Goal: Use online tool/utility: Utilize a website feature to perform a specific function

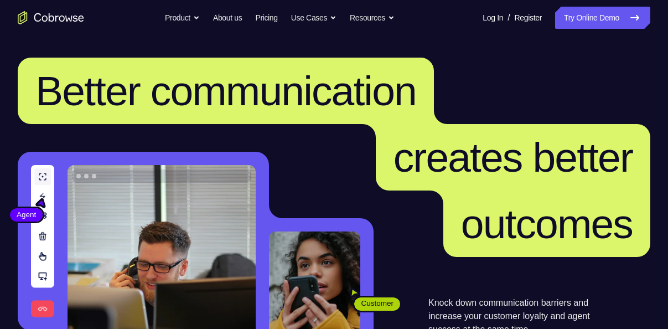
click at [593, 23] on link "Try Online Demo" at bounding box center [602, 18] width 95 height 22
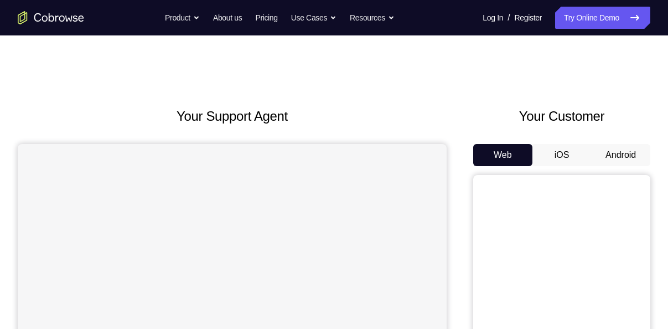
click at [607, 152] on button "Android" at bounding box center [620, 155] width 59 height 22
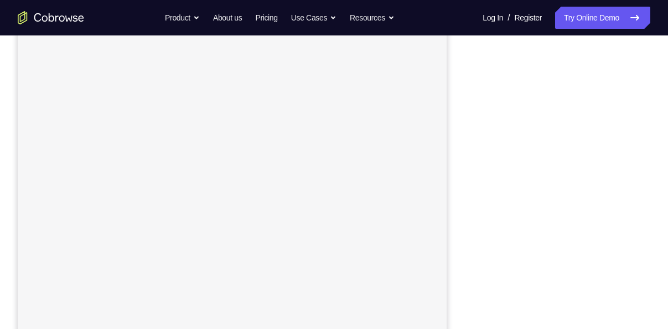
scroll to position [142, 0]
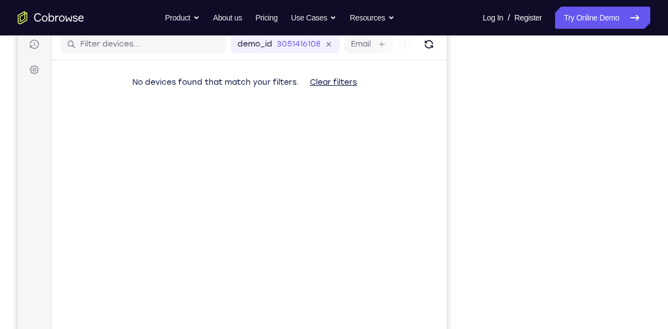
click at [483, 135] on iframe at bounding box center [562, 208] width 158 height 332
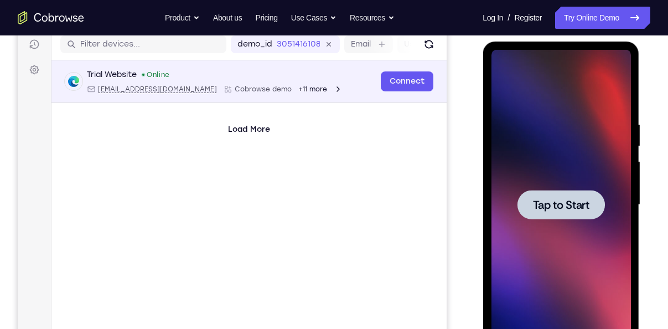
scroll to position [0, 0]
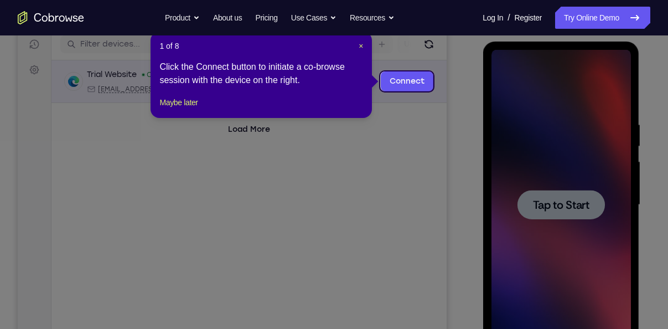
click at [549, 212] on icon at bounding box center [338, 164] width 676 height 329
click at [361, 45] on span "×" at bounding box center [361, 46] width 4 height 9
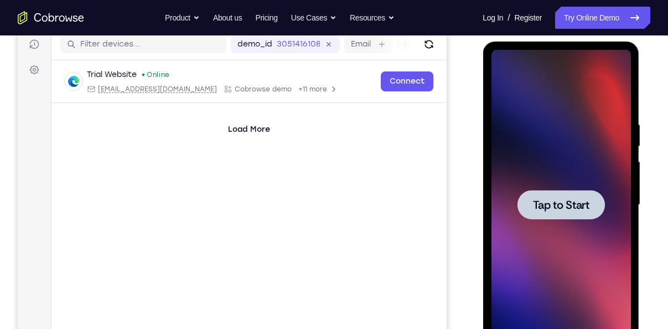
click at [526, 164] on div at bounding box center [560, 205] width 139 height 310
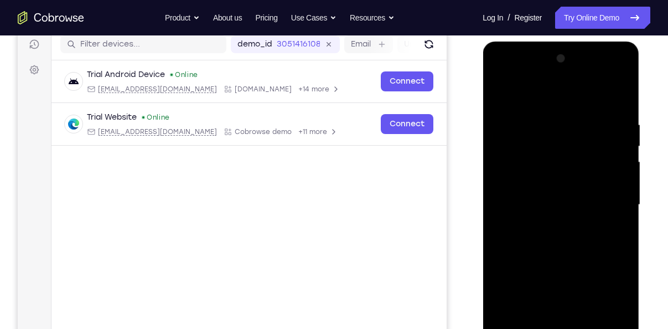
scroll to position [218, 0]
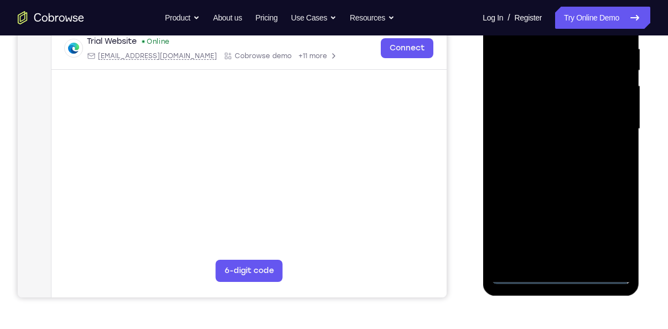
click at [560, 277] on div at bounding box center [560, 129] width 139 height 310
click at [612, 222] on div at bounding box center [560, 129] width 139 height 310
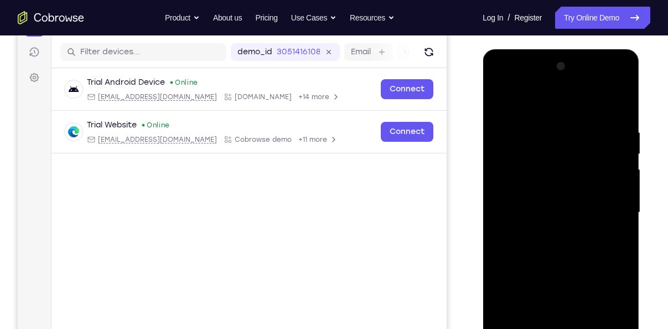
scroll to position [133, 0]
click at [556, 111] on div at bounding box center [560, 213] width 139 height 310
click at [609, 210] on div at bounding box center [560, 213] width 139 height 310
click at [550, 231] on div at bounding box center [560, 213] width 139 height 310
click at [542, 188] on div at bounding box center [560, 213] width 139 height 310
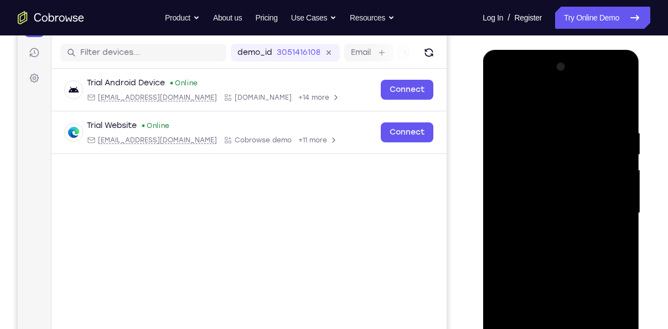
click at [551, 206] on div at bounding box center [560, 213] width 139 height 310
click at [558, 184] on div at bounding box center [560, 213] width 139 height 310
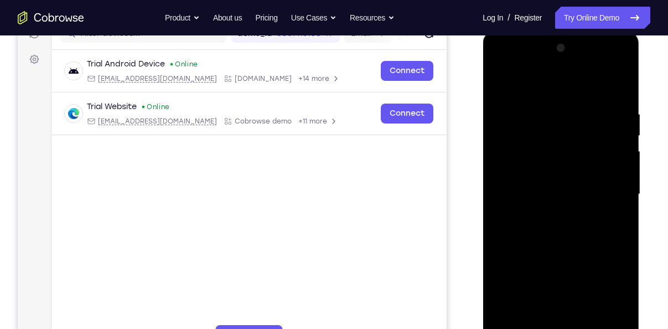
drag, startPoint x: 581, startPoint y: 228, endPoint x: 588, endPoint y: 125, distance: 102.7
click at [588, 125] on div at bounding box center [560, 194] width 139 height 310
drag, startPoint x: 572, startPoint y: 207, endPoint x: 594, endPoint y: 87, distance: 121.6
click at [594, 87] on div at bounding box center [560, 194] width 139 height 310
drag, startPoint x: 580, startPoint y: 207, endPoint x: 601, endPoint y: 87, distance: 121.4
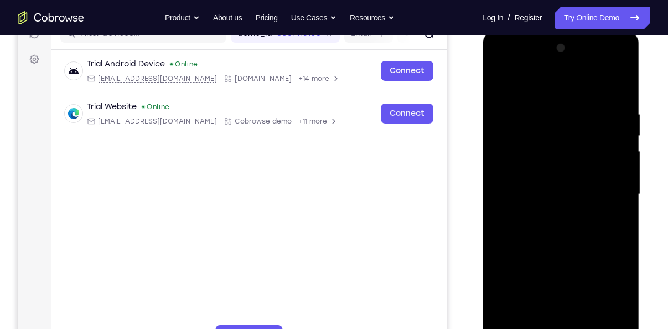
click at [601, 87] on div at bounding box center [560, 194] width 139 height 310
drag, startPoint x: 572, startPoint y: 210, endPoint x: 594, endPoint y: 86, distance: 126.0
click at [594, 86] on div at bounding box center [560, 194] width 139 height 310
drag, startPoint x: 575, startPoint y: 216, endPoint x: 570, endPoint y: 256, distance: 40.2
click at [570, 256] on div at bounding box center [560, 194] width 139 height 310
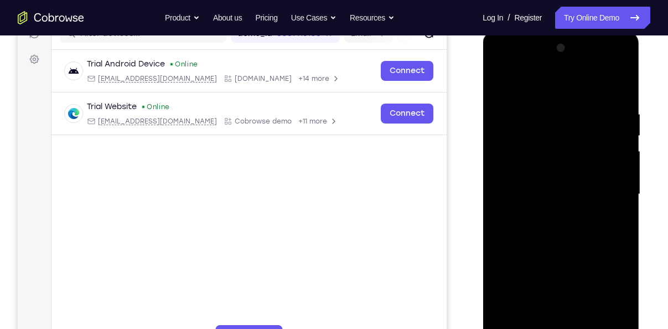
click at [626, 217] on div at bounding box center [560, 194] width 139 height 310
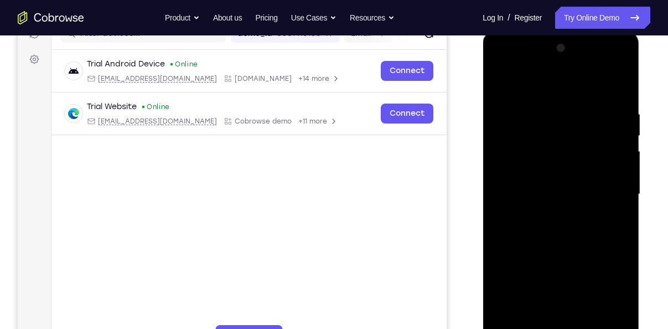
click at [626, 217] on div at bounding box center [560, 194] width 139 height 310
drag, startPoint x: 583, startPoint y: 269, endPoint x: 607, endPoint y: 106, distance: 165.1
click at [607, 106] on div at bounding box center [560, 194] width 139 height 310
drag, startPoint x: 574, startPoint y: 271, endPoint x: 595, endPoint y: 142, distance: 130.7
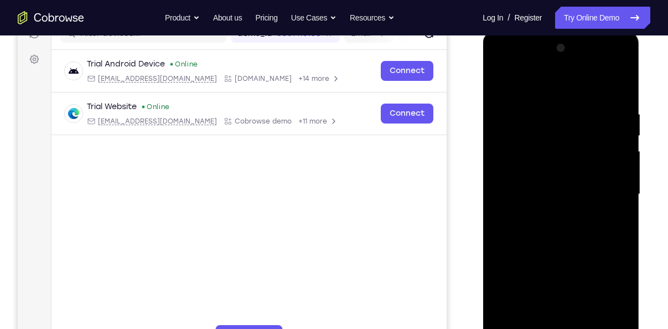
click at [595, 142] on div at bounding box center [560, 194] width 139 height 310
drag, startPoint x: 601, startPoint y: 153, endPoint x: 580, endPoint y: 97, distance: 59.4
click at [580, 97] on div at bounding box center [560, 194] width 139 height 310
click at [500, 237] on div at bounding box center [560, 194] width 139 height 310
click at [517, 229] on div at bounding box center [560, 194] width 139 height 310
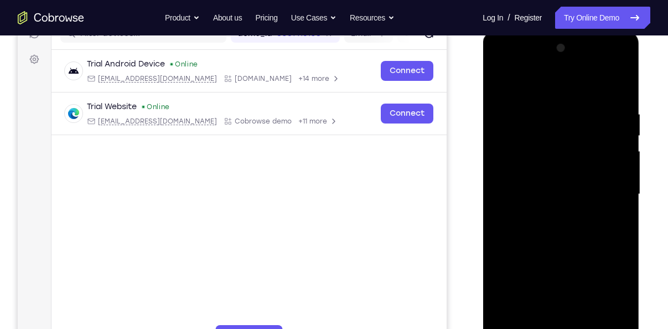
drag, startPoint x: 576, startPoint y: 141, endPoint x: 570, endPoint y: 277, distance: 136.3
click at [570, 277] on div at bounding box center [560, 194] width 139 height 310
drag, startPoint x: 580, startPoint y: 154, endPoint x: 575, endPoint y: 286, distance: 132.4
click at [575, 286] on div at bounding box center [560, 194] width 139 height 310
drag, startPoint x: 583, startPoint y: 110, endPoint x: 575, endPoint y: 280, distance: 169.6
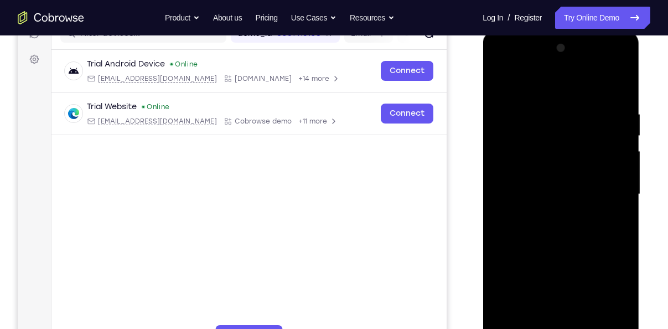
click at [575, 280] on div at bounding box center [560, 194] width 139 height 310
drag, startPoint x: 568, startPoint y: 254, endPoint x: 583, endPoint y: 94, distance: 160.7
click at [583, 94] on div at bounding box center [560, 194] width 139 height 310
click at [570, 146] on div at bounding box center [560, 194] width 139 height 310
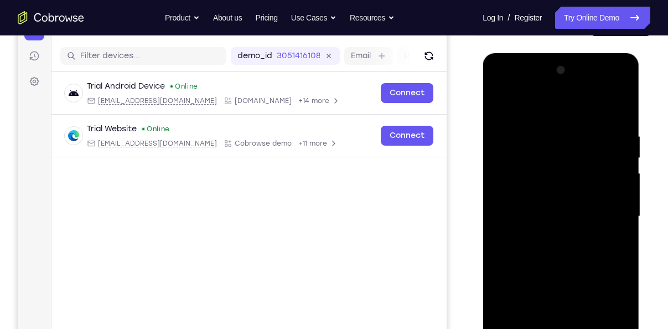
scroll to position [130, 0]
drag, startPoint x: 575, startPoint y: 135, endPoint x: 563, endPoint y: 224, distance: 89.9
click at [563, 224] on div at bounding box center [560, 217] width 139 height 310
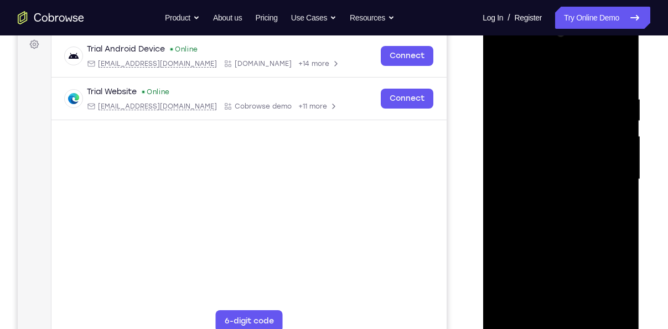
scroll to position [167, 0]
drag, startPoint x: 578, startPoint y: 230, endPoint x: 580, endPoint y: 107, distance: 122.3
click at [580, 107] on div at bounding box center [560, 179] width 139 height 310
click at [554, 257] on div at bounding box center [560, 179] width 139 height 310
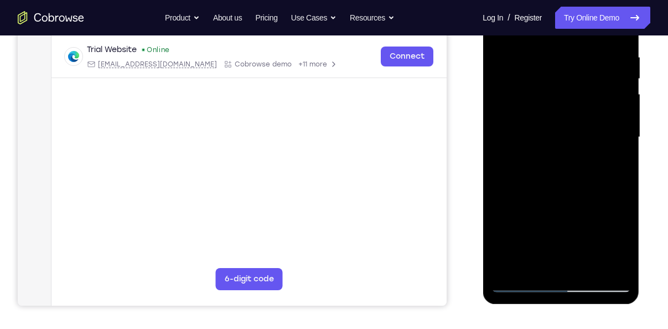
drag, startPoint x: 576, startPoint y: 173, endPoint x: 572, endPoint y: 220, distance: 47.7
click at [572, 220] on div at bounding box center [560, 137] width 139 height 310
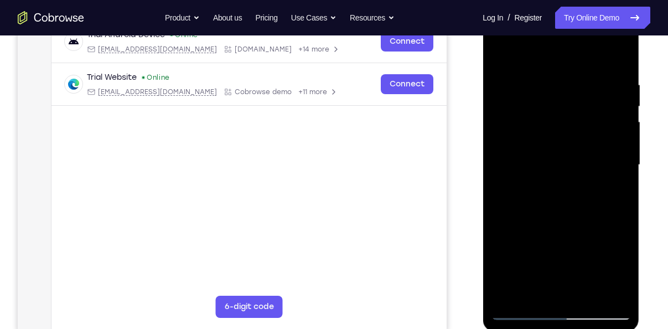
scroll to position [180, 0]
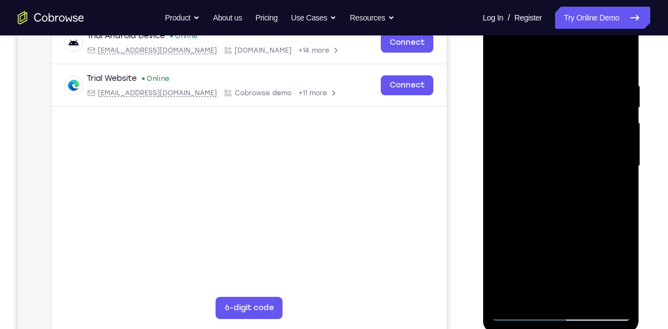
click at [502, 57] on div at bounding box center [560, 166] width 139 height 310
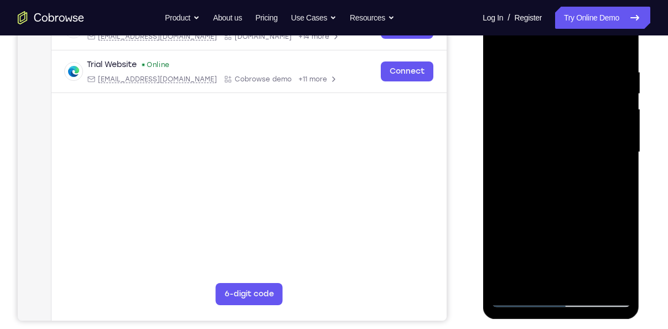
scroll to position [195, 0]
drag, startPoint x: 548, startPoint y: 218, endPoint x: 552, endPoint y: 119, distance: 99.2
click at [552, 119] on div at bounding box center [560, 152] width 139 height 310
drag, startPoint x: 574, startPoint y: 184, endPoint x: 573, endPoint y: 152, distance: 31.6
click at [573, 152] on div at bounding box center [560, 152] width 139 height 310
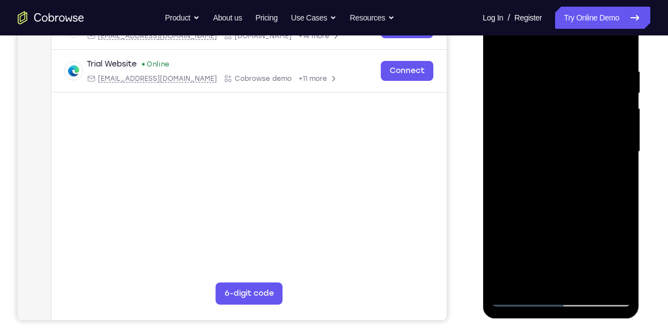
click at [526, 149] on div at bounding box center [560, 152] width 139 height 310
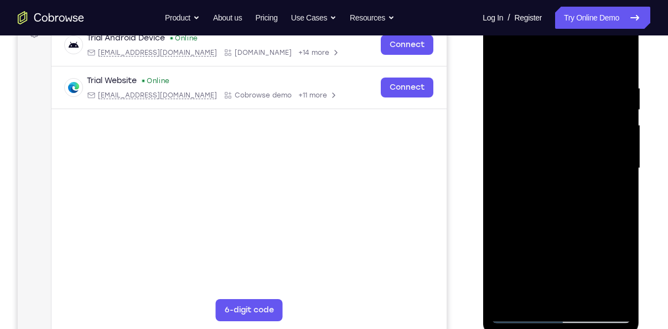
scroll to position [178, 0]
drag, startPoint x: 581, startPoint y: 138, endPoint x: 585, endPoint y: 176, distance: 38.4
click at [585, 176] on div at bounding box center [560, 169] width 139 height 310
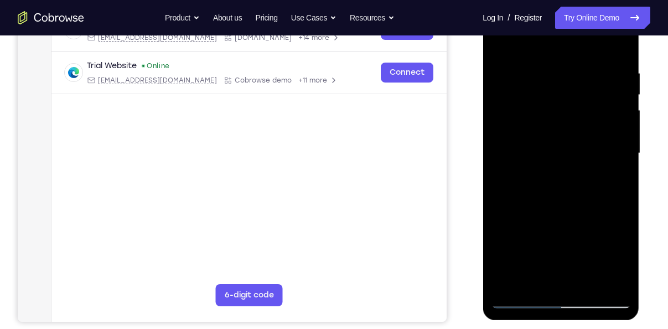
scroll to position [194, 0]
drag, startPoint x: 573, startPoint y: 211, endPoint x: 583, endPoint y: 179, distance: 33.5
click at [583, 179] on div at bounding box center [560, 153] width 139 height 310
click at [511, 241] on div at bounding box center [560, 153] width 139 height 310
drag, startPoint x: 550, startPoint y: 129, endPoint x: 537, endPoint y: 190, distance: 62.6
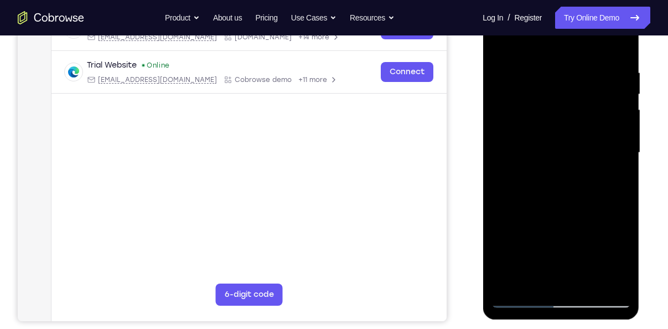
click at [537, 190] on div at bounding box center [560, 153] width 139 height 310
click at [502, 43] on div at bounding box center [560, 153] width 139 height 310
click at [536, 138] on div at bounding box center [560, 153] width 139 height 310
click at [554, 81] on div at bounding box center [560, 153] width 139 height 310
drag, startPoint x: 574, startPoint y: 234, endPoint x: 582, endPoint y: 204, distance: 31.0
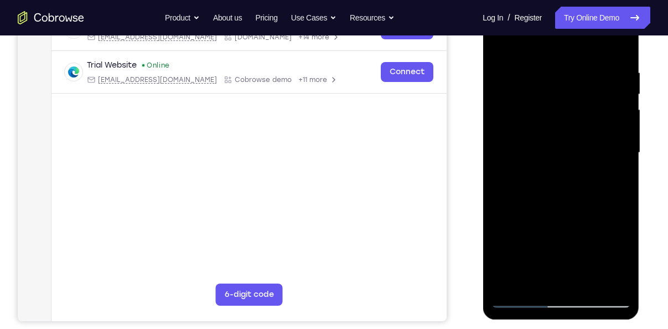
click at [582, 204] on div at bounding box center [560, 153] width 139 height 310
click at [582, 113] on div at bounding box center [560, 153] width 139 height 310
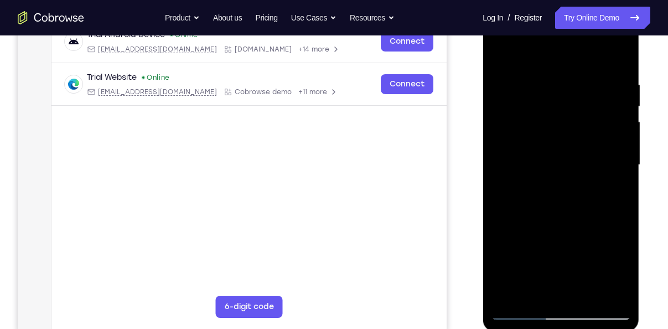
drag, startPoint x: 546, startPoint y: 257, endPoint x: 573, endPoint y: 137, distance: 123.8
click at [573, 137] on div at bounding box center [560, 165] width 139 height 310
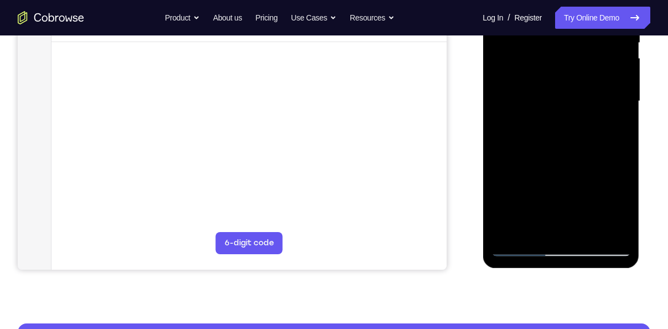
scroll to position [247, 0]
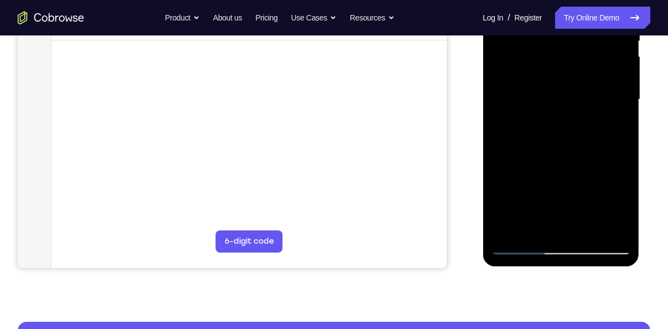
click at [553, 229] on div at bounding box center [560, 100] width 139 height 310
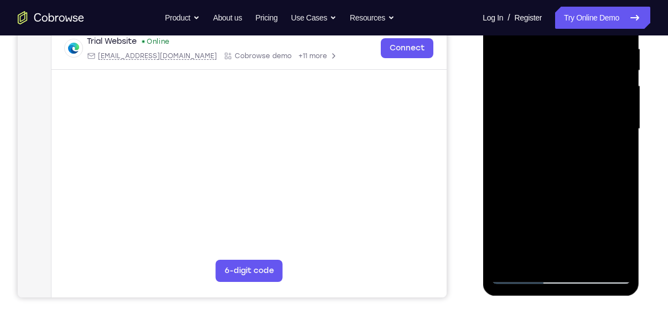
scroll to position [217, 0]
drag, startPoint x: 581, startPoint y: 122, endPoint x: 613, endPoint y: 2, distance: 123.8
click at [613, 2] on div at bounding box center [560, 130] width 139 height 310
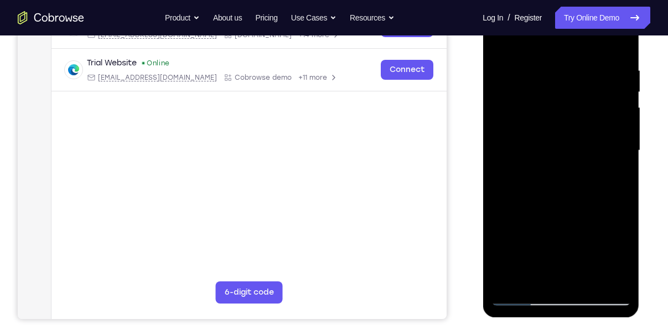
scroll to position [195, 0]
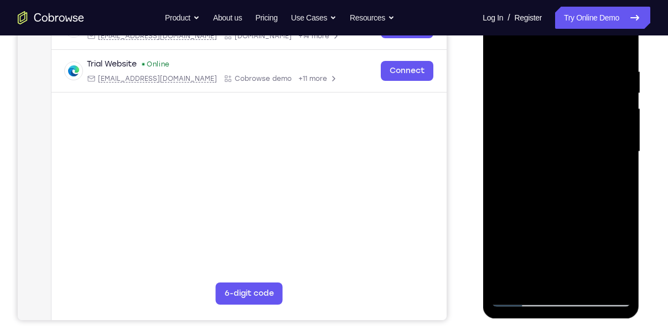
click at [503, 237] on div at bounding box center [560, 152] width 139 height 310
drag, startPoint x: 543, startPoint y: 234, endPoint x: 510, endPoint y: 166, distance: 75.5
click at [510, 166] on div at bounding box center [560, 152] width 139 height 310
click at [494, 163] on div at bounding box center [560, 152] width 139 height 310
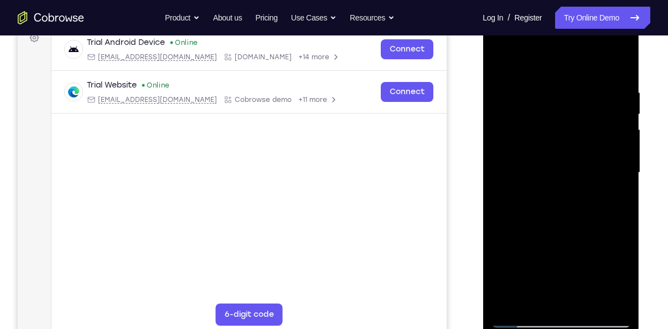
scroll to position [163, 0]
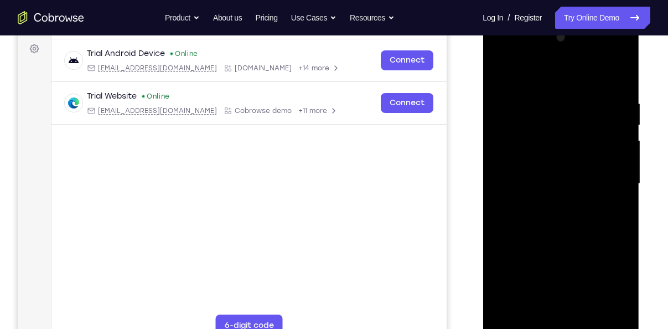
click at [500, 74] on div at bounding box center [560, 184] width 139 height 310
click at [617, 230] on div at bounding box center [560, 184] width 139 height 310
click at [498, 73] on div at bounding box center [560, 184] width 139 height 310
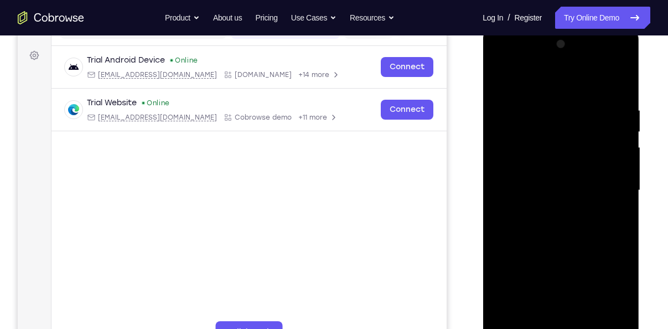
drag, startPoint x: 535, startPoint y: 106, endPoint x: 554, endPoint y: 162, distance: 58.5
click at [554, 162] on div at bounding box center [560, 190] width 139 height 310
click at [515, 98] on div at bounding box center [560, 190] width 139 height 310
click at [615, 81] on div at bounding box center [560, 190] width 139 height 310
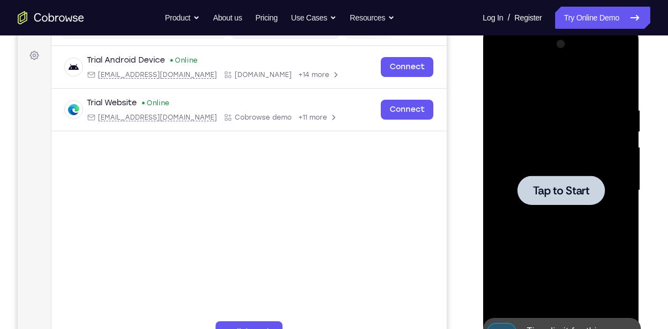
click at [562, 196] on span "Tap to Start" at bounding box center [560, 190] width 56 height 11
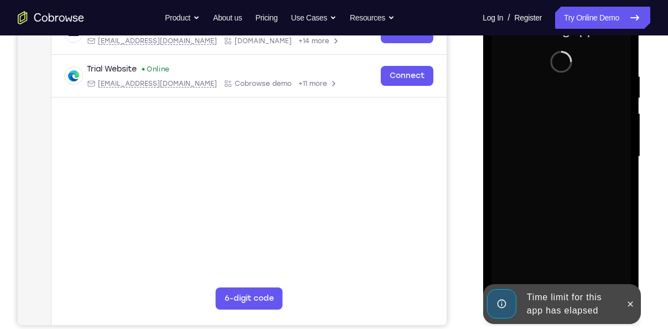
scroll to position [190, 0]
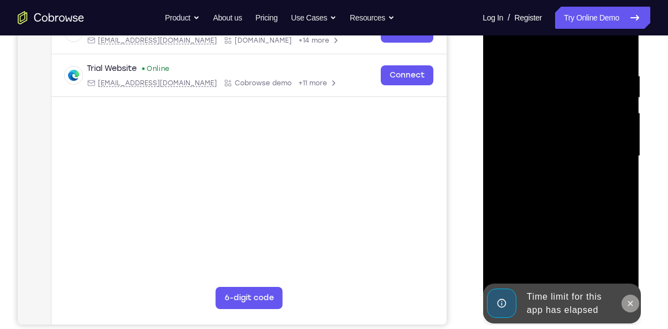
click at [632, 307] on icon at bounding box center [629, 303] width 9 height 9
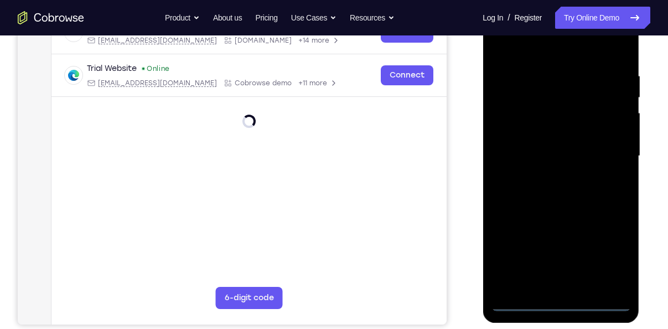
click at [575, 301] on div at bounding box center [560, 156] width 139 height 310
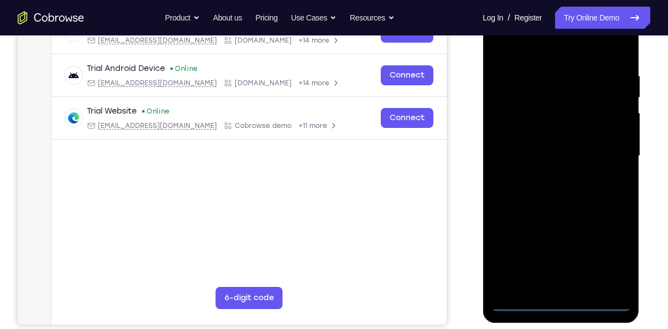
click at [568, 298] on div at bounding box center [560, 156] width 139 height 310
click at [564, 299] on div at bounding box center [560, 156] width 139 height 310
click at [560, 299] on div at bounding box center [560, 156] width 139 height 310
click at [565, 301] on div at bounding box center [560, 156] width 139 height 310
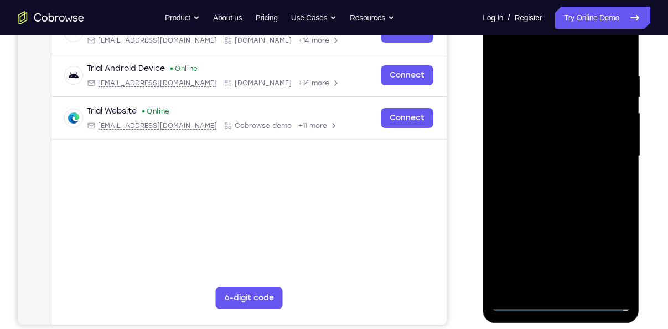
click at [597, 257] on div at bounding box center [560, 156] width 139 height 310
click at [620, 256] on div at bounding box center [560, 156] width 139 height 310
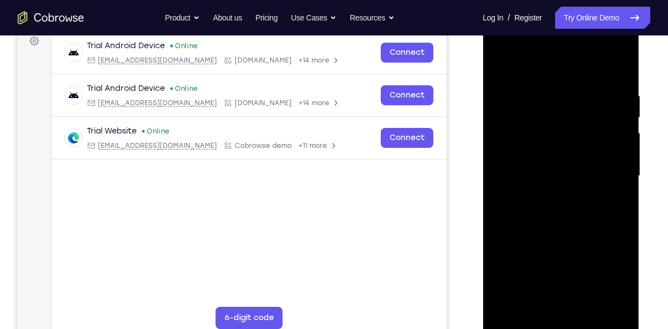
scroll to position [168, 0]
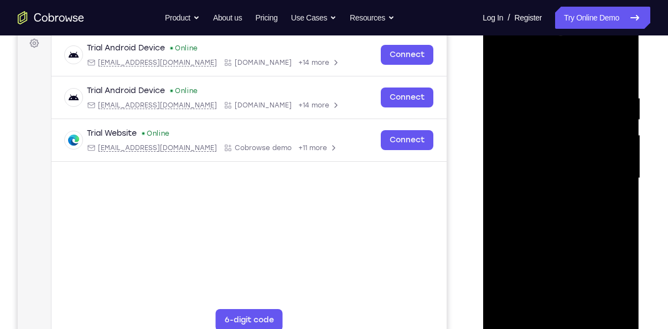
click at [535, 68] on div at bounding box center [560, 178] width 139 height 310
click at [609, 183] on div at bounding box center [560, 178] width 139 height 310
click at [547, 195] on div at bounding box center [560, 178] width 139 height 310
click at [563, 158] on div at bounding box center [560, 178] width 139 height 310
click at [568, 154] on div at bounding box center [560, 178] width 139 height 310
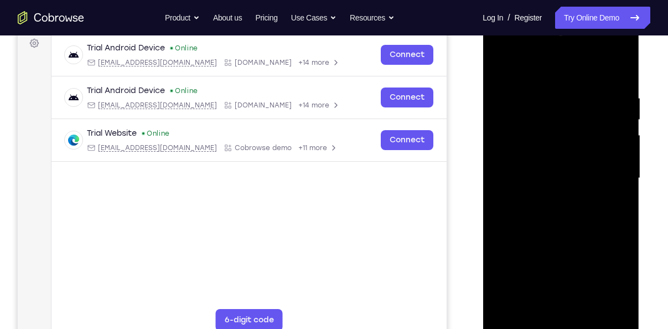
click at [582, 180] on div at bounding box center [560, 178] width 139 height 310
click at [599, 214] on div at bounding box center [560, 178] width 139 height 310
drag, startPoint x: 599, startPoint y: 214, endPoint x: 601, endPoint y: 192, distance: 21.6
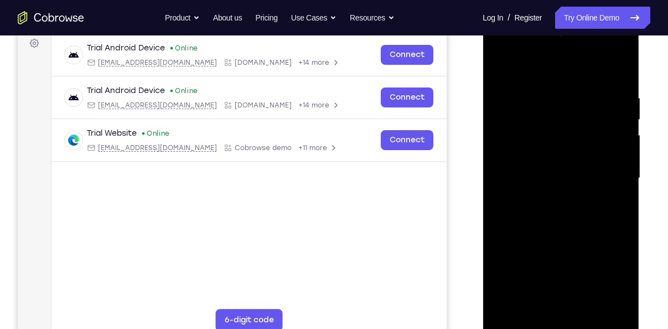
click at [601, 192] on div at bounding box center [560, 178] width 139 height 310
click at [590, 213] on div at bounding box center [560, 178] width 139 height 310
click at [561, 304] on div at bounding box center [560, 178] width 139 height 310
drag, startPoint x: 587, startPoint y: 251, endPoint x: 532, endPoint y: 4, distance: 252.9
click at [532, 15] on html "Online web based iOS Simulators and Android Emulators. Run iPhone, iPad, Mobile…" at bounding box center [562, 181] width 158 height 332
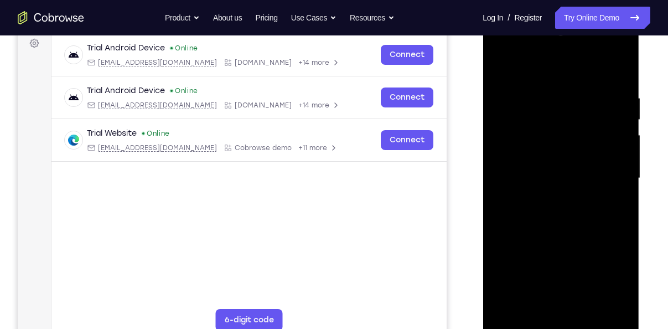
drag, startPoint x: 612, startPoint y: 183, endPoint x: 568, endPoint y: 31, distance: 158.2
click at [568, 31] on div at bounding box center [560, 178] width 139 height 310
drag, startPoint x: 572, startPoint y: 136, endPoint x: 592, endPoint y: 278, distance: 144.2
click at [592, 278] on div at bounding box center [560, 178] width 139 height 310
drag, startPoint x: 556, startPoint y: 182, endPoint x: 537, endPoint y: 110, distance: 74.4
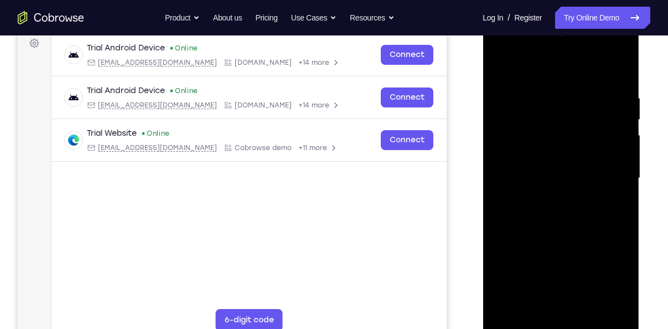
click at [537, 110] on div at bounding box center [560, 178] width 139 height 310
drag, startPoint x: 596, startPoint y: 198, endPoint x: 549, endPoint y: 38, distance: 166.6
click at [549, 38] on div at bounding box center [560, 178] width 139 height 310
drag, startPoint x: 584, startPoint y: 232, endPoint x: 563, endPoint y: 146, distance: 89.3
click at [563, 146] on div at bounding box center [560, 178] width 139 height 310
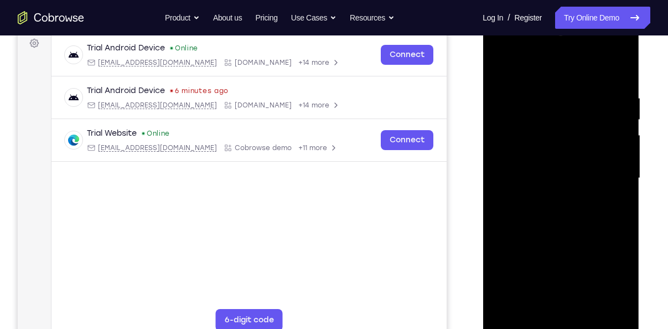
drag, startPoint x: 578, startPoint y: 213, endPoint x: 532, endPoint y: -18, distance: 235.9
click at [532, 15] on html "Online web based iOS Simulators and Android Emulators. Run iPhone, iPad, Mobile…" at bounding box center [562, 181] width 158 height 332
drag, startPoint x: 582, startPoint y: 250, endPoint x: 515, endPoint y: 80, distance: 183.0
click at [515, 80] on div at bounding box center [560, 178] width 139 height 310
drag, startPoint x: 568, startPoint y: 218, endPoint x: 531, endPoint y: -14, distance: 235.4
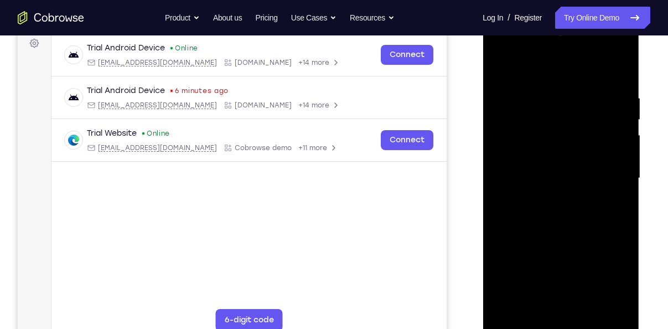
click at [531, 15] on html "Online web based iOS Simulators and Android Emulators. Run iPhone, iPad, Mobile…" at bounding box center [562, 181] width 158 height 332
drag, startPoint x: 584, startPoint y: 254, endPoint x: 529, endPoint y: 101, distance: 162.8
click at [529, 101] on div at bounding box center [560, 178] width 139 height 310
drag, startPoint x: 601, startPoint y: 233, endPoint x: 573, endPoint y: 113, distance: 122.9
click at [573, 113] on div at bounding box center [560, 178] width 139 height 310
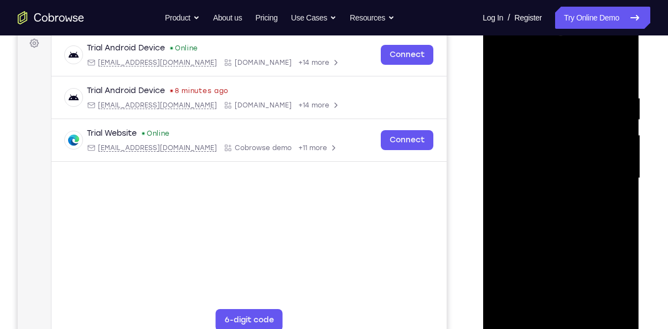
drag, startPoint x: 592, startPoint y: 236, endPoint x: 500, endPoint y: 48, distance: 209.7
click at [500, 48] on div at bounding box center [560, 178] width 139 height 310
click at [515, 257] on div at bounding box center [560, 178] width 139 height 310
drag, startPoint x: 604, startPoint y: 251, endPoint x: 573, endPoint y: 161, distance: 95.2
click at [573, 161] on div at bounding box center [560, 178] width 139 height 310
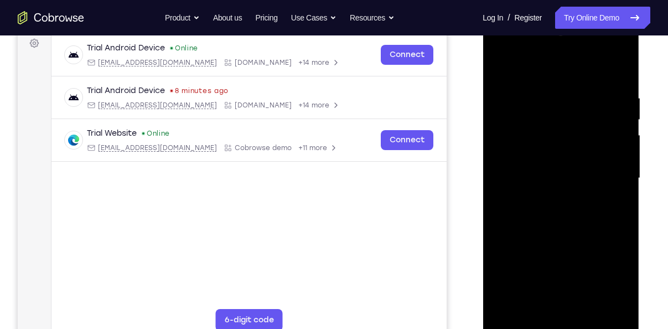
click at [588, 149] on div at bounding box center [560, 178] width 139 height 310
click at [499, 63] on div at bounding box center [560, 178] width 139 height 310
click at [554, 186] on div at bounding box center [560, 178] width 139 height 310
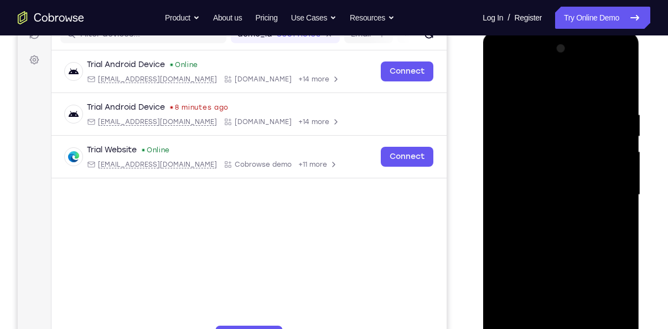
click at [499, 80] on div at bounding box center [560, 195] width 139 height 310
click at [518, 205] on div at bounding box center [560, 195] width 139 height 310
click at [495, 80] on div at bounding box center [560, 195] width 139 height 310
click at [497, 81] on div at bounding box center [560, 195] width 139 height 310
drag, startPoint x: 548, startPoint y: 204, endPoint x: 585, endPoint y: 74, distance: 134.6
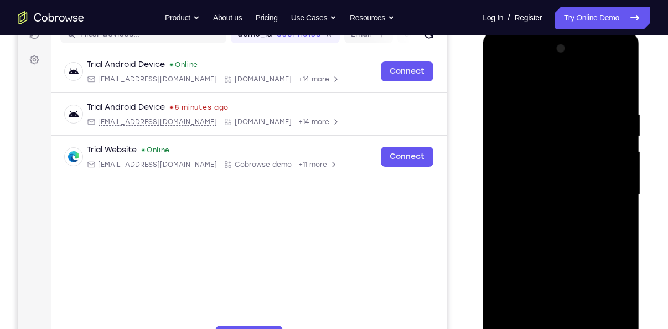
click at [585, 74] on div at bounding box center [560, 195] width 139 height 310
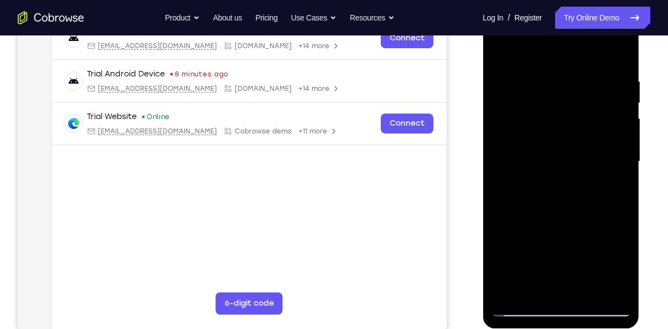
drag, startPoint x: 582, startPoint y: 235, endPoint x: 616, endPoint y: 106, distance: 134.0
click at [616, 106] on div at bounding box center [560, 162] width 139 height 310
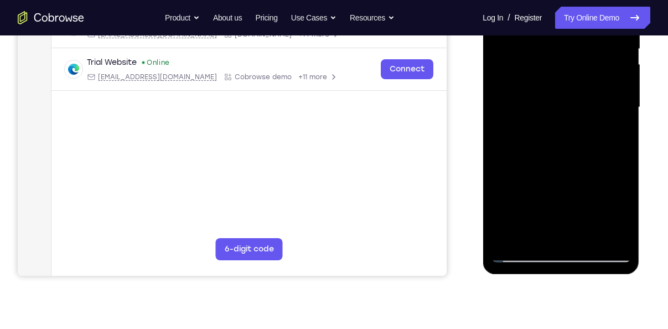
scroll to position [240, 0]
click at [564, 237] on div at bounding box center [560, 107] width 139 height 310
drag, startPoint x: 575, startPoint y: 195, endPoint x: 608, endPoint y: 44, distance: 154.3
click at [608, 44] on div at bounding box center [560, 107] width 139 height 310
drag, startPoint x: 576, startPoint y: 157, endPoint x: 624, endPoint y: 23, distance: 142.7
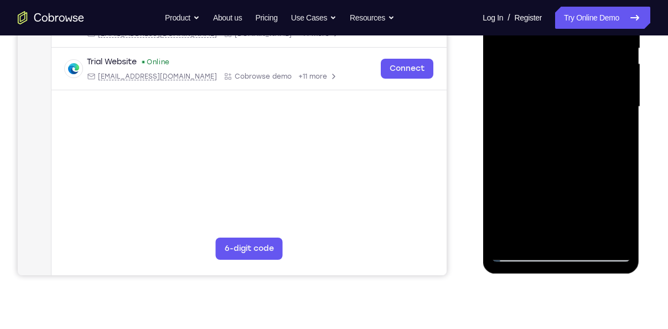
click at [624, 23] on div at bounding box center [560, 107] width 139 height 310
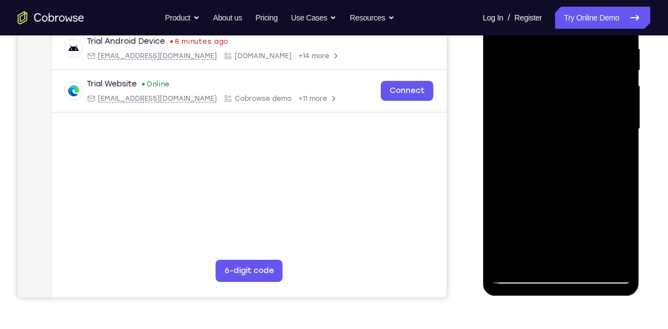
drag, startPoint x: 576, startPoint y: 183, endPoint x: 647, endPoint y: 14, distance: 183.3
click at [640, 14] on html "Online web based iOS Simulators and Android Emulators. Run iPhone, iPad, Mobile…" at bounding box center [562, 132] width 158 height 332
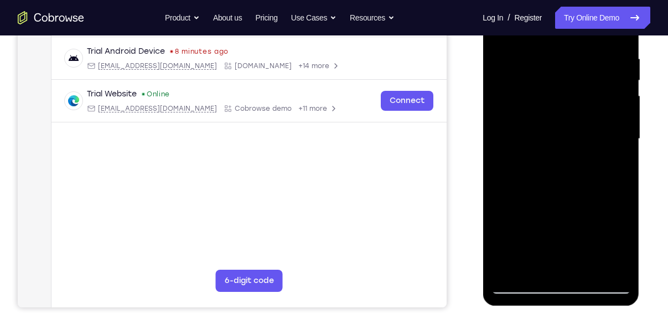
drag, startPoint x: 555, startPoint y: 182, endPoint x: 490, endPoint y: -2, distance: 195.4
click at [490, 0] on div at bounding box center [561, 141] width 157 height 330
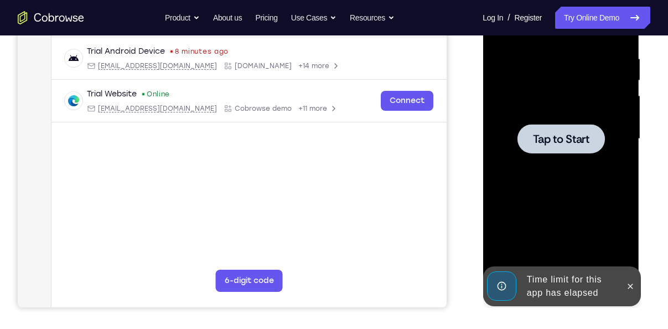
click at [588, 164] on div at bounding box center [560, 139] width 139 height 310
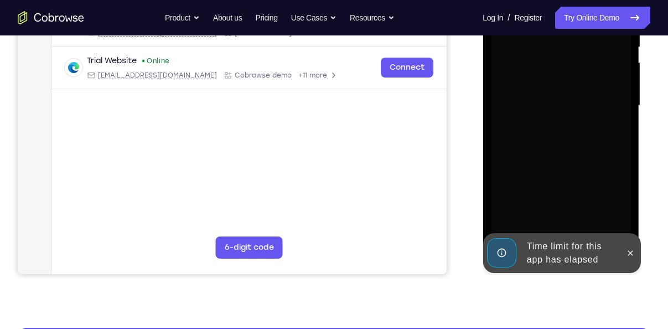
scroll to position [241, 0]
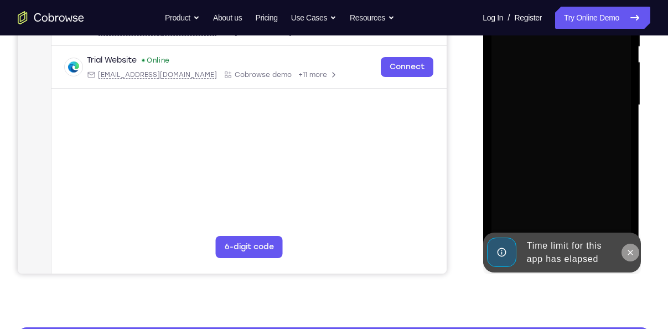
click at [629, 253] on icon at bounding box center [630, 252] width 5 height 5
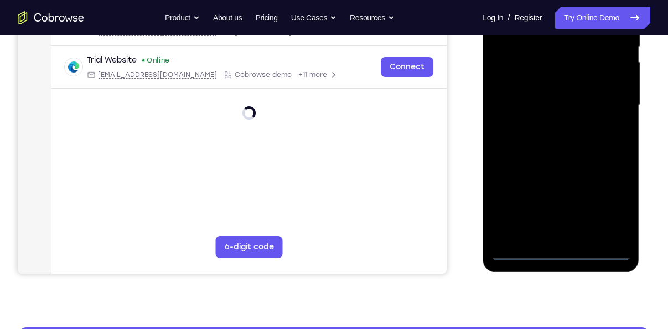
click at [566, 255] on div at bounding box center [560, 105] width 139 height 310
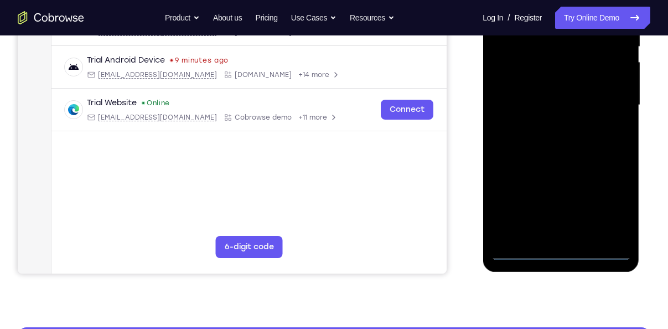
click at [613, 219] on div at bounding box center [560, 105] width 139 height 310
click at [611, 215] on div at bounding box center [560, 105] width 139 height 310
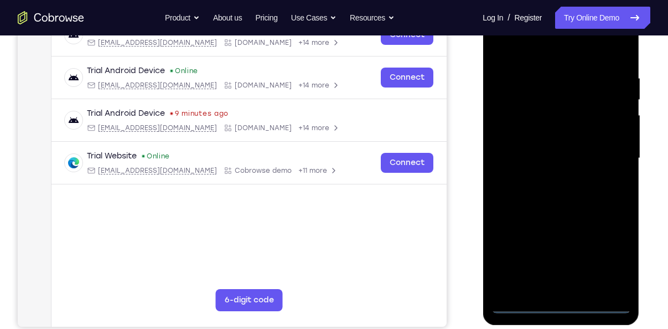
scroll to position [179, 0]
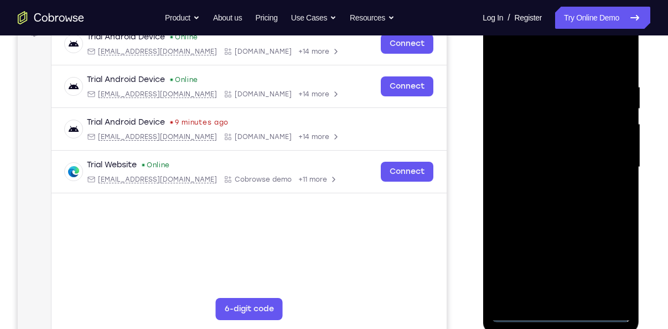
click at [535, 55] on div at bounding box center [560, 167] width 139 height 310
click at [603, 162] on div at bounding box center [560, 167] width 139 height 310
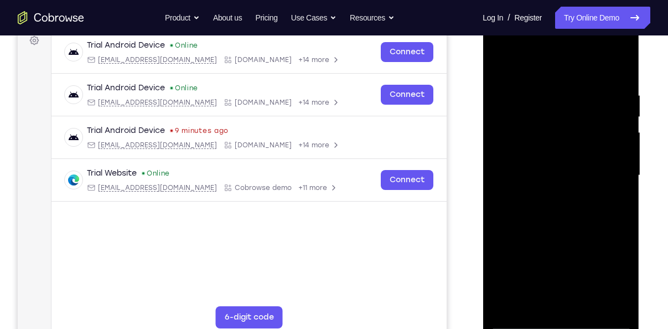
click at [548, 194] on div at bounding box center [560, 175] width 139 height 310
click at [539, 168] on div at bounding box center [560, 175] width 139 height 310
click at [557, 153] on div at bounding box center [560, 175] width 139 height 310
click at [572, 172] on div at bounding box center [560, 175] width 139 height 310
click at [586, 208] on div at bounding box center [560, 175] width 139 height 310
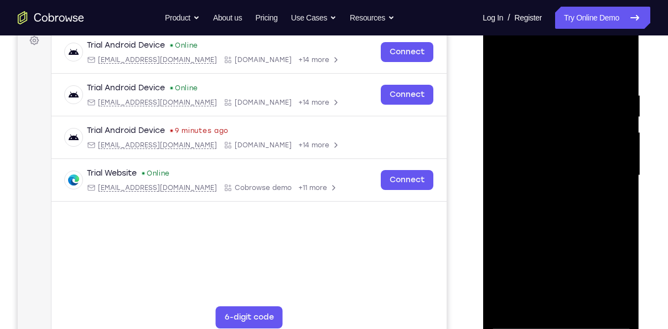
click at [586, 208] on div at bounding box center [560, 175] width 139 height 310
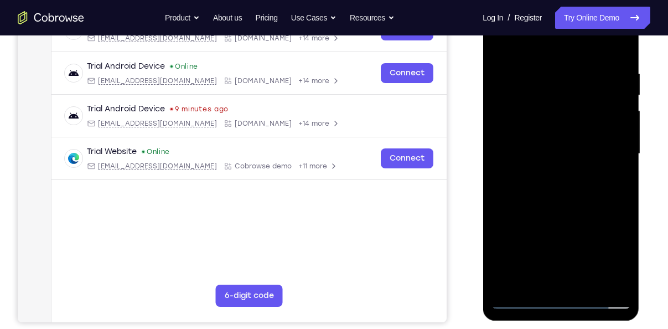
scroll to position [194, 0]
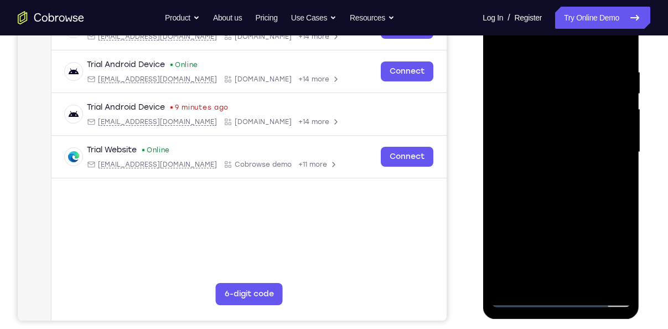
click at [559, 210] on div at bounding box center [560, 152] width 139 height 310
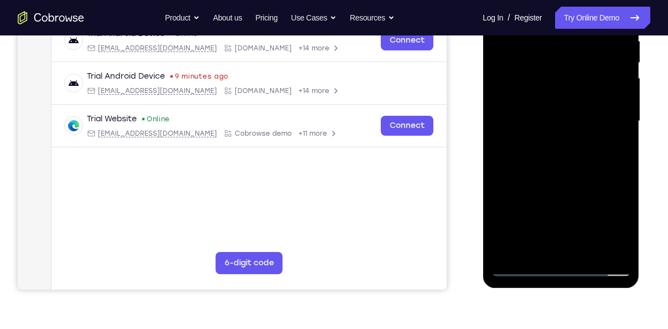
scroll to position [226, 0]
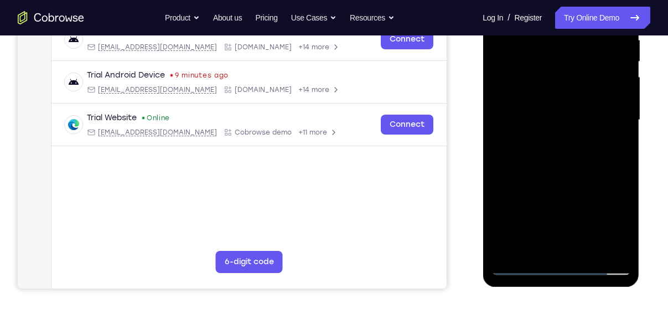
click at [560, 245] on div at bounding box center [560, 120] width 139 height 310
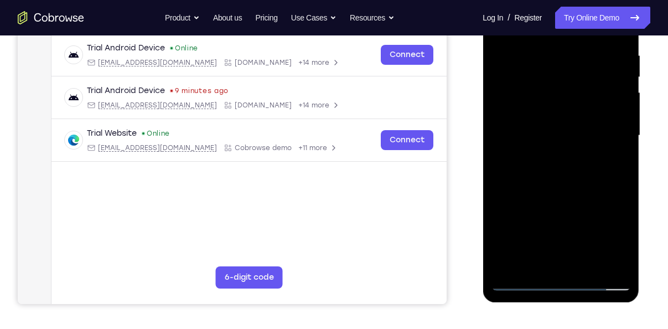
scroll to position [210, 0]
drag, startPoint x: 572, startPoint y: 200, endPoint x: 495, endPoint y: 44, distance: 174.0
click at [495, 44] on div at bounding box center [560, 136] width 139 height 310
drag, startPoint x: 579, startPoint y: 208, endPoint x: 506, endPoint y: 9, distance: 211.5
click at [506, 9] on div at bounding box center [560, 136] width 139 height 310
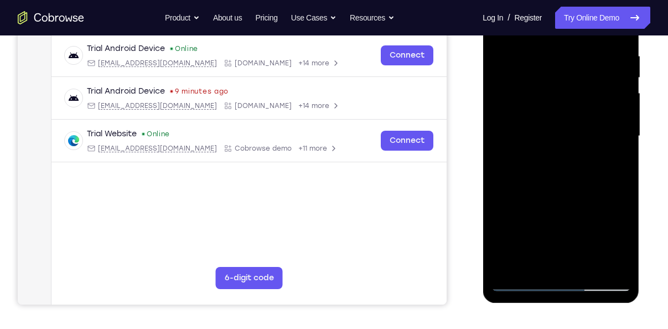
drag, startPoint x: 594, startPoint y: 224, endPoint x: 567, endPoint y: 177, distance: 54.3
click at [567, 177] on div at bounding box center [560, 136] width 139 height 310
click at [506, 216] on div at bounding box center [560, 136] width 139 height 310
click at [522, 216] on div at bounding box center [560, 136] width 139 height 310
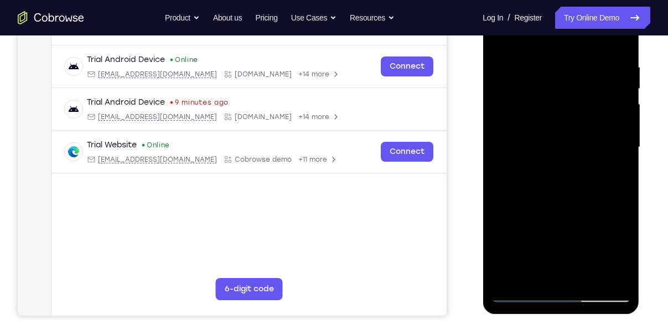
scroll to position [199, 0]
click at [503, 40] on div at bounding box center [560, 147] width 139 height 310
click at [576, 237] on div at bounding box center [560, 147] width 139 height 310
click at [500, 37] on div at bounding box center [560, 147] width 139 height 310
click at [607, 224] on div at bounding box center [560, 147] width 139 height 310
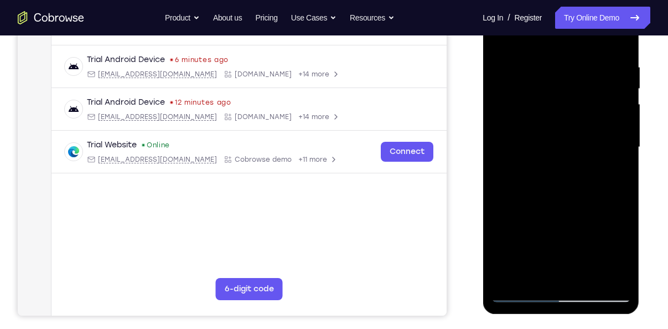
click at [501, 37] on div at bounding box center [560, 147] width 139 height 310
drag, startPoint x: 568, startPoint y: 228, endPoint x: 525, endPoint y: 122, distance: 114.2
click at [525, 122] on div at bounding box center [560, 147] width 139 height 310
click at [570, 278] on div at bounding box center [560, 147] width 139 height 310
drag, startPoint x: 569, startPoint y: 237, endPoint x: 542, endPoint y: 81, distance: 158.4
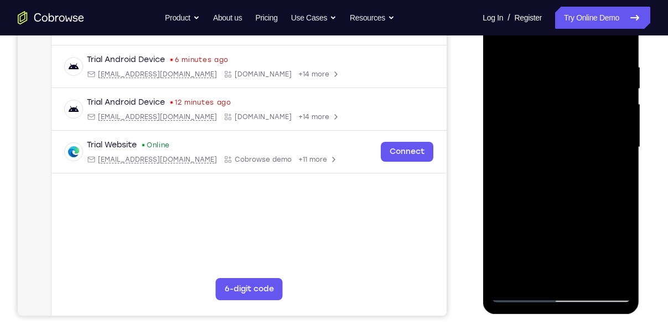
click at [542, 81] on div at bounding box center [560, 147] width 139 height 310
click at [578, 243] on div at bounding box center [560, 147] width 139 height 310
click at [581, 175] on div at bounding box center [560, 147] width 139 height 310
click at [526, 231] on div at bounding box center [560, 147] width 139 height 310
drag, startPoint x: 566, startPoint y: 210, endPoint x: 534, endPoint y: 163, distance: 57.4
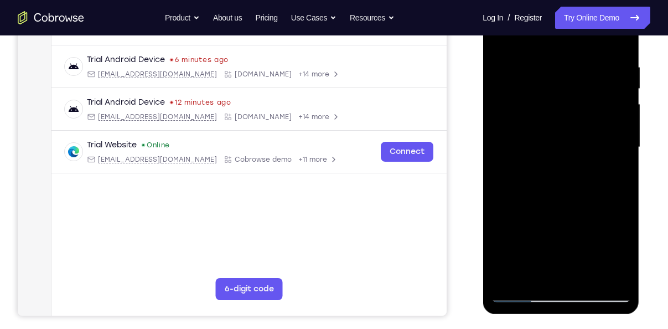
click at [534, 163] on div at bounding box center [560, 147] width 139 height 310
click at [520, 148] on div at bounding box center [560, 147] width 139 height 310
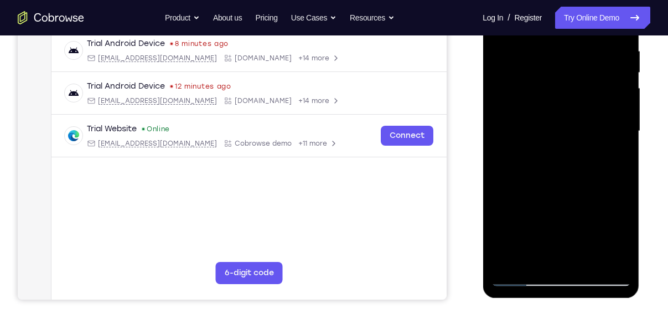
scroll to position [218, 0]
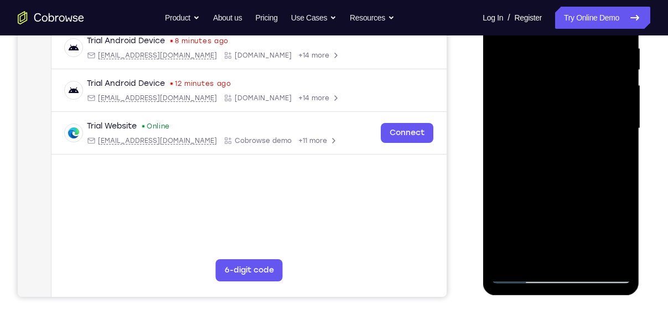
click at [211, 111] on div at bounding box center [181, 115] width 59 height 9
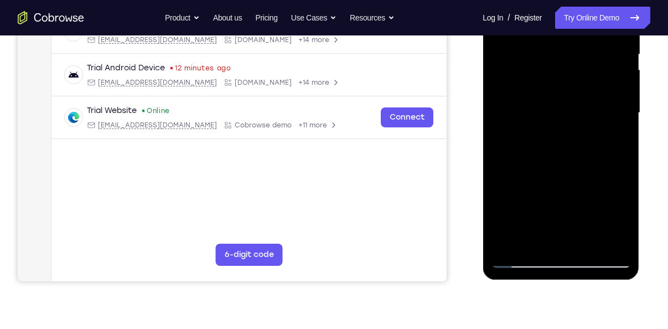
scroll to position [244, 0]
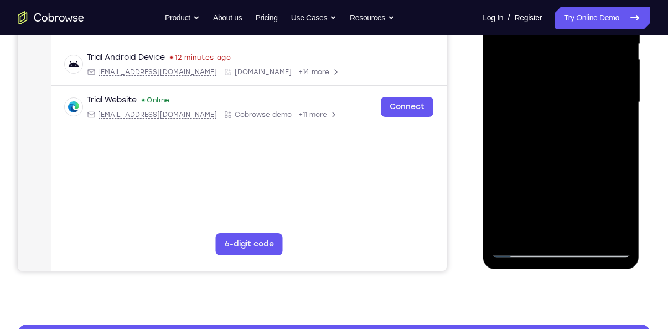
click at [569, 230] on div at bounding box center [560, 102] width 139 height 310
drag, startPoint x: 565, startPoint y: 171, endPoint x: 546, endPoint y: 35, distance: 136.9
click at [546, 35] on div at bounding box center [560, 102] width 139 height 310
drag, startPoint x: 583, startPoint y: 163, endPoint x: 566, endPoint y: 32, distance: 132.3
click at [566, 32] on div at bounding box center [560, 102] width 139 height 310
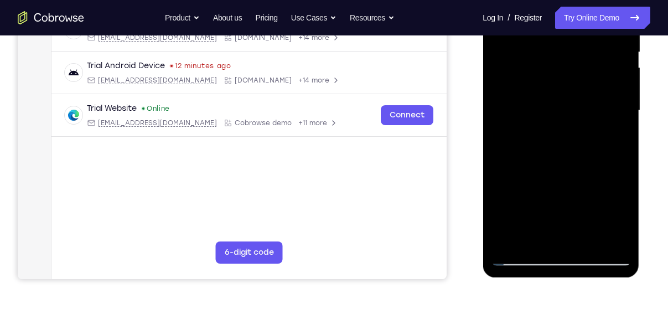
scroll to position [236, 0]
drag, startPoint x: 593, startPoint y: 160, endPoint x: 618, endPoint y: -4, distance: 165.6
click at [618, 0] on div at bounding box center [560, 111] width 139 height 310
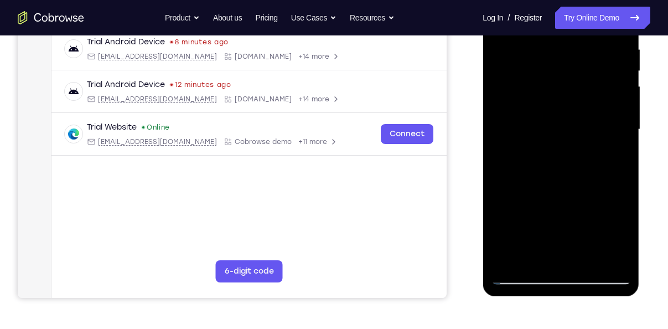
scroll to position [216, 0]
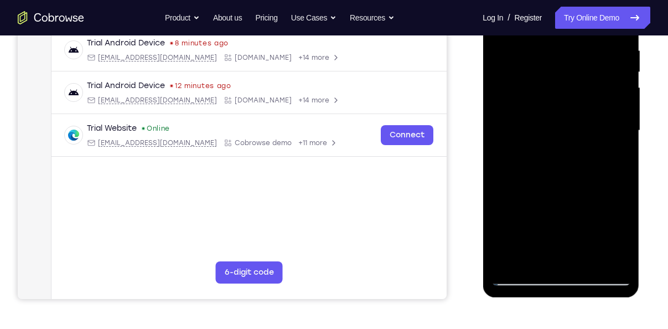
drag, startPoint x: 572, startPoint y: 166, endPoint x: 483, endPoint y: -4, distance: 191.4
click at [483, 0] on div at bounding box center [561, 132] width 157 height 330
drag, startPoint x: 559, startPoint y: 154, endPoint x: 494, endPoint y: 10, distance: 157.8
click at [494, 10] on div at bounding box center [560, 131] width 139 height 310
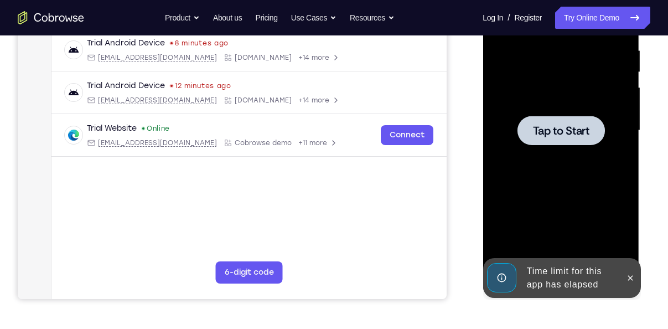
click at [546, 133] on span "Tap to Start" at bounding box center [560, 130] width 56 height 11
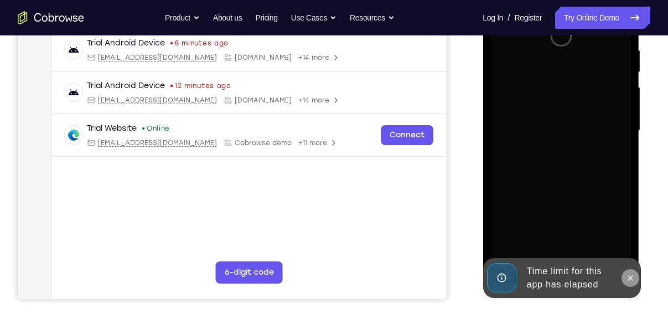
click at [630, 275] on icon at bounding box center [629, 277] width 9 height 9
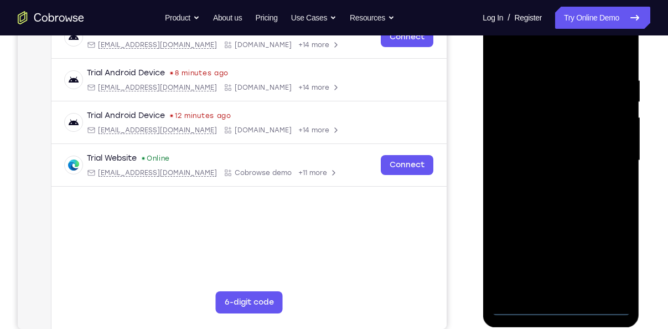
scroll to position [213, 0]
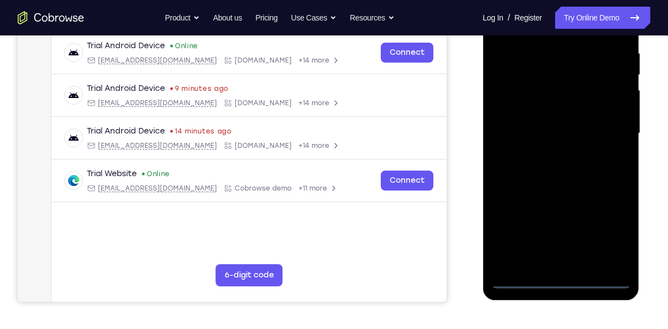
click at [563, 280] on div at bounding box center [560, 133] width 139 height 310
click at [609, 233] on div at bounding box center [560, 133] width 139 height 310
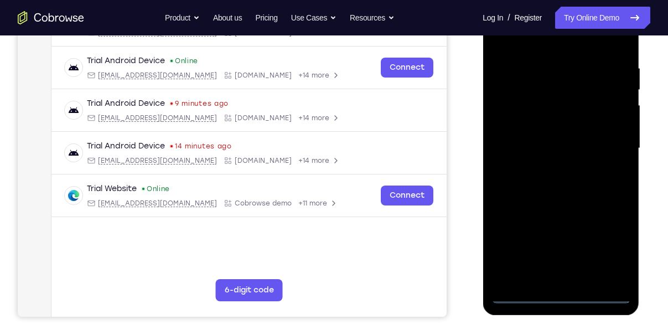
scroll to position [198, 0]
click at [528, 41] on div at bounding box center [560, 148] width 139 height 310
click at [606, 144] on div at bounding box center [560, 148] width 139 height 310
click at [546, 169] on div at bounding box center [560, 148] width 139 height 310
click at [532, 141] on div at bounding box center [560, 148] width 139 height 310
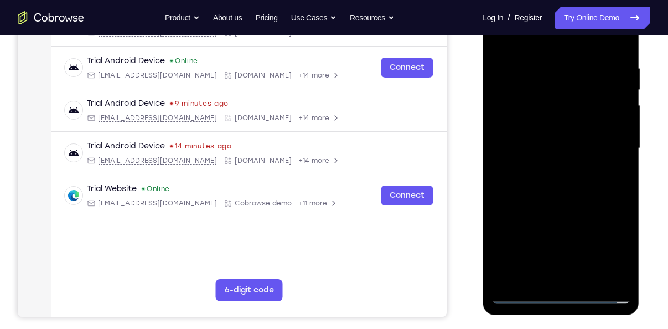
click at [547, 131] on div at bounding box center [560, 148] width 139 height 310
click at [569, 152] on div at bounding box center [560, 148] width 139 height 310
click at [576, 187] on div at bounding box center [560, 148] width 139 height 310
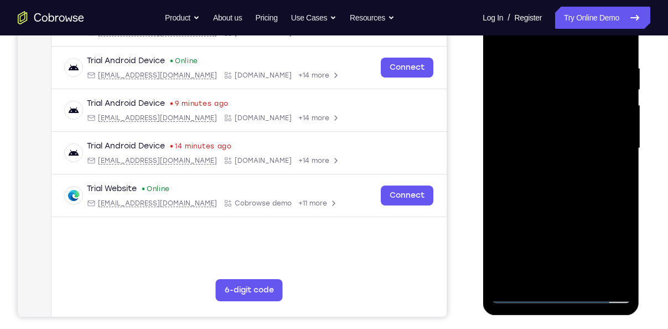
click at [564, 275] on div at bounding box center [560, 148] width 139 height 310
click at [541, 198] on div at bounding box center [560, 148] width 139 height 310
click at [564, 272] on div at bounding box center [560, 148] width 139 height 310
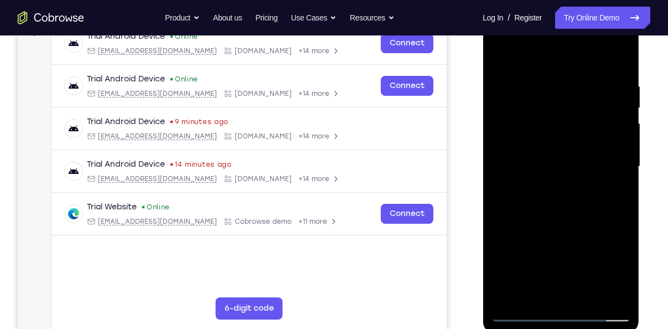
scroll to position [179, 0]
drag, startPoint x: 571, startPoint y: 219, endPoint x: 510, endPoint y: 74, distance: 157.3
click at [510, 74] on div at bounding box center [560, 167] width 139 height 310
click at [623, 223] on div at bounding box center [560, 167] width 139 height 310
click at [557, 77] on div at bounding box center [560, 167] width 139 height 310
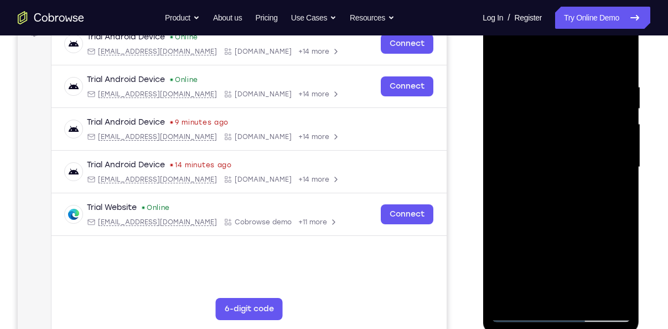
drag, startPoint x: 551, startPoint y: 213, endPoint x: 525, endPoint y: 129, distance: 88.2
click at [525, 129] on div at bounding box center [560, 167] width 139 height 310
drag, startPoint x: 566, startPoint y: 209, endPoint x: 524, endPoint y: 40, distance: 173.5
click at [524, 40] on div at bounding box center [560, 167] width 139 height 310
click at [515, 248] on div at bounding box center [560, 167] width 139 height 310
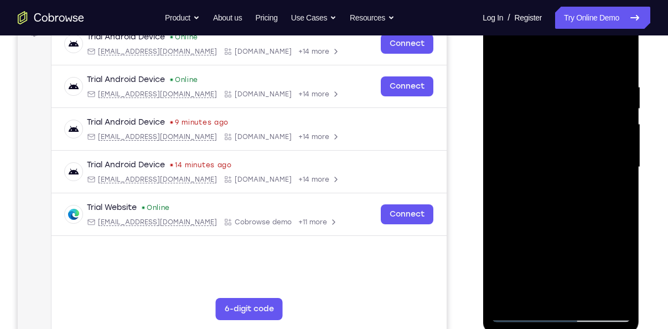
drag, startPoint x: 539, startPoint y: 239, endPoint x: 491, endPoint y: 110, distance: 137.0
click at [491, 110] on div at bounding box center [560, 167] width 139 height 310
click at [551, 168] on div at bounding box center [560, 167] width 139 height 310
click at [617, 203] on div at bounding box center [560, 167] width 139 height 310
click at [502, 51] on div at bounding box center [560, 167] width 139 height 310
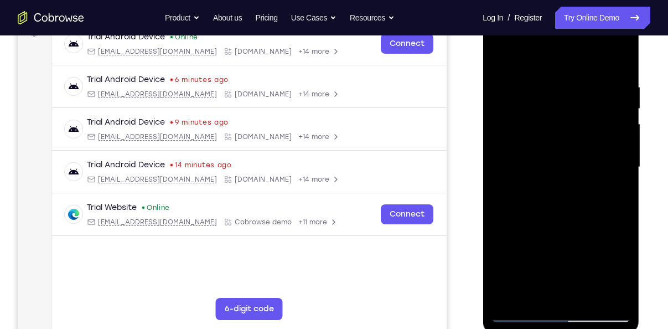
click at [497, 53] on div at bounding box center [560, 167] width 139 height 310
drag, startPoint x: 594, startPoint y: 215, endPoint x: 604, endPoint y: 21, distance: 194.0
click at [604, 21] on div at bounding box center [560, 167] width 139 height 310
click at [553, 200] on div at bounding box center [560, 167] width 139 height 310
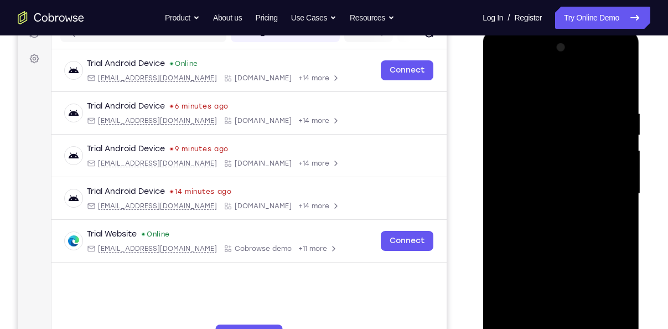
scroll to position [164, 0]
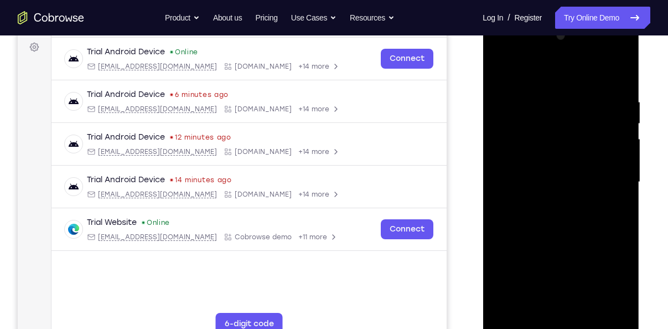
drag, startPoint x: 552, startPoint y: 171, endPoint x: 555, endPoint y: 220, distance: 49.3
click at [555, 220] on div at bounding box center [560, 182] width 139 height 310
click at [501, 71] on div at bounding box center [560, 182] width 139 height 310
drag, startPoint x: 534, startPoint y: 219, endPoint x: 493, endPoint y: 59, distance: 165.3
click at [493, 59] on div at bounding box center [560, 182] width 139 height 310
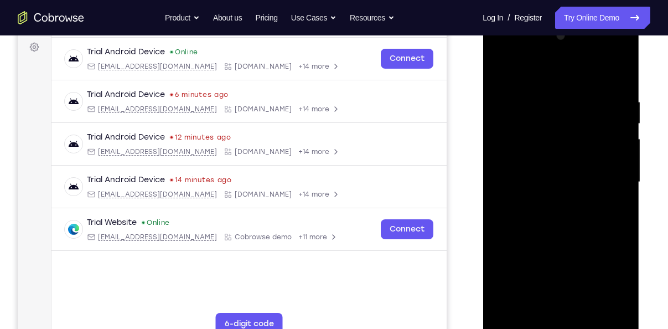
drag, startPoint x: 542, startPoint y: 230, endPoint x: 504, endPoint y: 120, distance: 116.4
click at [504, 120] on div at bounding box center [560, 182] width 139 height 310
click at [497, 191] on div at bounding box center [560, 182] width 139 height 310
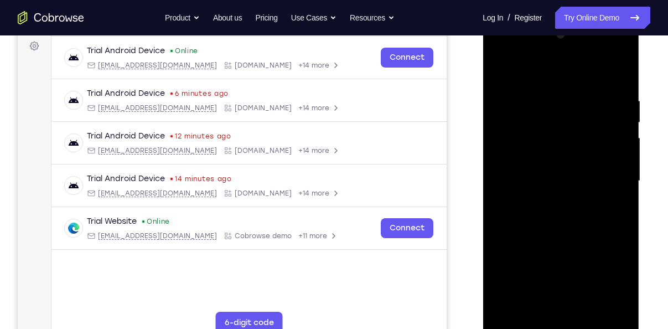
scroll to position [166, 0]
drag, startPoint x: 554, startPoint y: 183, endPoint x: 547, endPoint y: 226, distance: 43.1
click at [547, 226] on div at bounding box center [560, 180] width 139 height 310
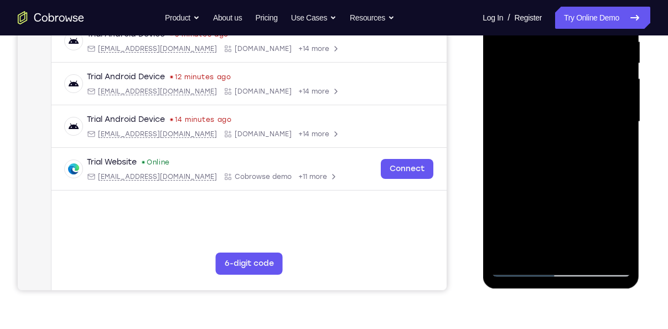
scroll to position [225, 0]
click at [567, 252] on div at bounding box center [560, 121] width 139 height 310
drag, startPoint x: 559, startPoint y: 166, endPoint x: 549, endPoint y: 138, distance: 29.9
click at [549, 138] on div at bounding box center [560, 121] width 139 height 310
drag, startPoint x: 562, startPoint y: 187, endPoint x: 483, endPoint y: -4, distance: 206.9
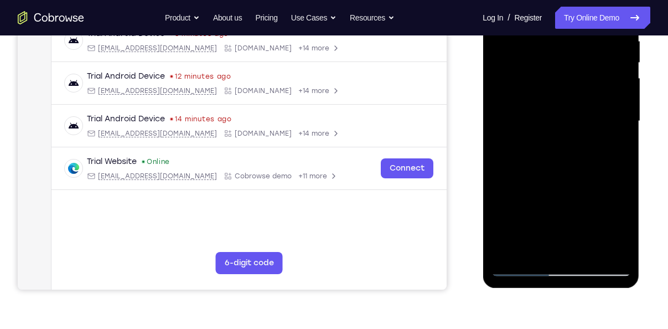
click at [483, 0] on div at bounding box center [561, 123] width 157 height 330
click at [545, 215] on div at bounding box center [560, 121] width 139 height 310
click at [557, 204] on div at bounding box center [560, 121] width 139 height 310
click at [519, 206] on div at bounding box center [560, 121] width 139 height 310
drag, startPoint x: 535, startPoint y: 186, endPoint x: 547, endPoint y: 84, distance: 103.2
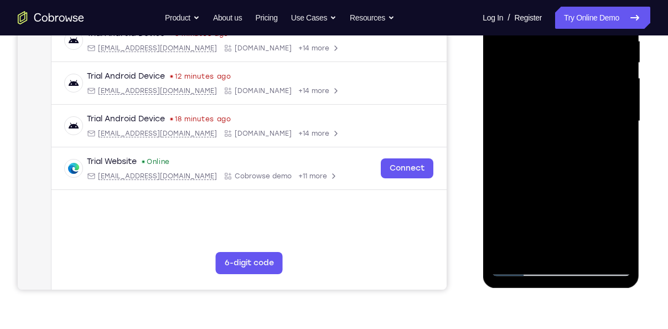
click at [547, 84] on div at bounding box center [560, 121] width 139 height 310
drag, startPoint x: 521, startPoint y: 142, endPoint x: 523, endPoint y: 183, distance: 41.0
click at [523, 183] on div at bounding box center [560, 121] width 139 height 310
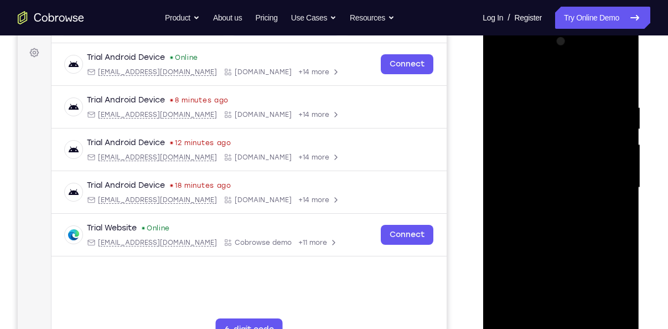
scroll to position [157, 0]
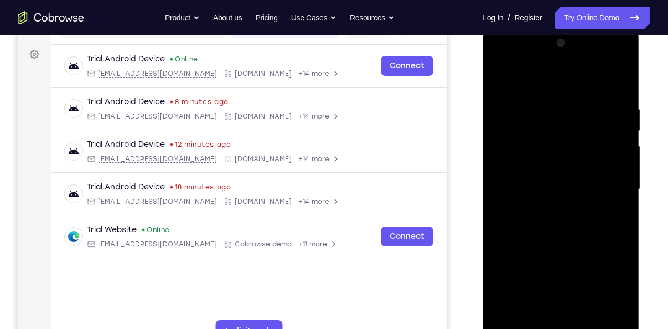
drag, startPoint x: 569, startPoint y: 147, endPoint x: 572, endPoint y: 239, distance: 91.4
click at [572, 239] on div at bounding box center [560, 189] width 139 height 310
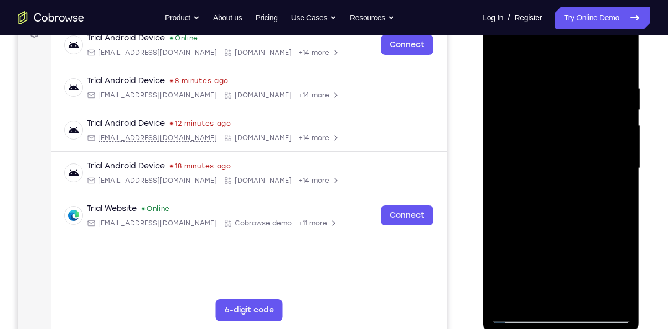
scroll to position [178, 0]
click at [512, 224] on div at bounding box center [560, 169] width 139 height 310
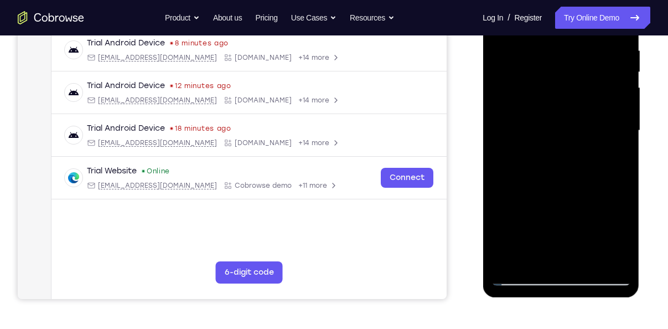
scroll to position [216, 0]
drag, startPoint x: 539, startPoint y: 206, endPoint x: 562, endPoint y: 54, distance: 153.4
click at [562, 54] on div at bounding box center [560, 130] width 139 height 310
drag, startPoint x: 599, startPoint y: 175, endPoint x: 613, endPoint y: 80, distance: 95.7
click at [613, 80] on div at bounding box center [560, 130] width 139 height 310
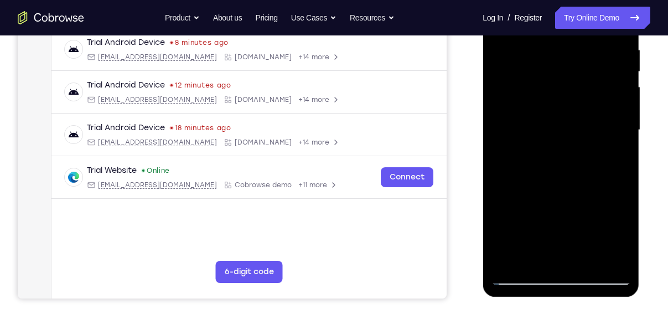
drag, startPoint x: 585, startPoint y: 182, endPoint x: 617, endPoint y: 93, distance: 94.2
click at [617, 93] on div at bounding box center [560, 130] width 139 height 310
drag, startPoint x: 587, startPoint y: 197, endPoint x: 608, endPoint y: 134, distance: 66.3
click at [608, 134] on div at bounding box center [560, 130] width 139 height 310
drag, startPoint x: 608, startPoint y: 134, endPoint x: 599, endPoint y: 220, distance: 86.8
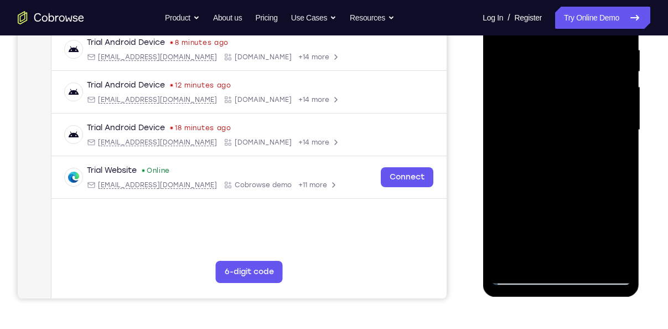
click at [599, 220] on div at bounding box center [560, 130] width 139 height 310
drag, startPoint x: 599, startPoint y: 220, endPoint x: 634, endPoint y: 53, distance: 170.9
click at [634, 53] on div at bounding box center [561, 132] width 157 height 330
drag, startPoint x: 621, startPoint y: 91, endPoint x: 593, endPoint y: 191, distance: 103.4
click at [593, 191] on div at bounding box center [560, 130] width 139 height 310
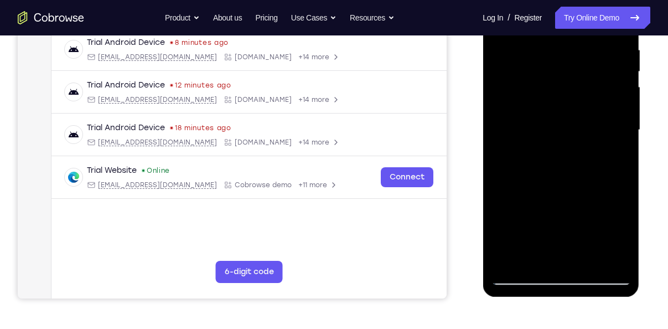
drag, startPoint x: 606, startPoint y: 143, endPoint x: 592, endPoint y: 208, distance: 66.3
click at [592, 208] on div at bounding box center [560, 130] width 139 height 310
click at [610, 108] on div at bounding box center [560, 130] width 139 height 310
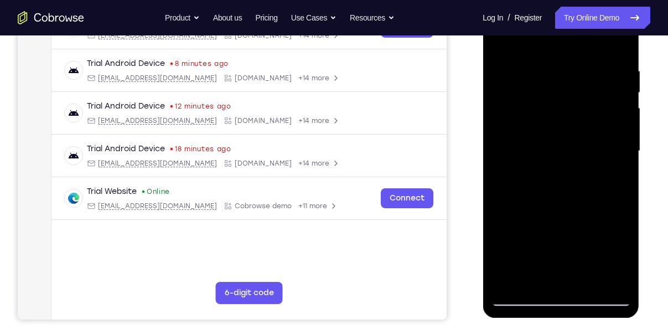
scroll to position [181, 0]
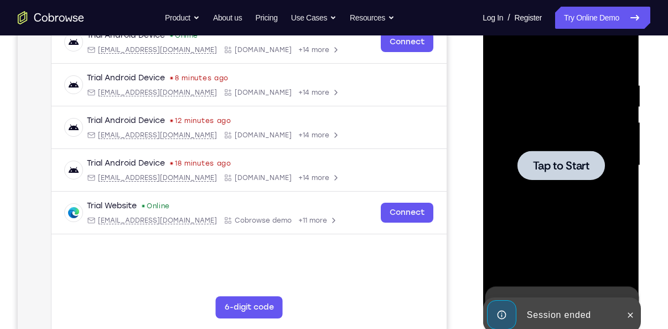
click at [598, 167] on div at bounding box center [560, 165] width 87 height 29
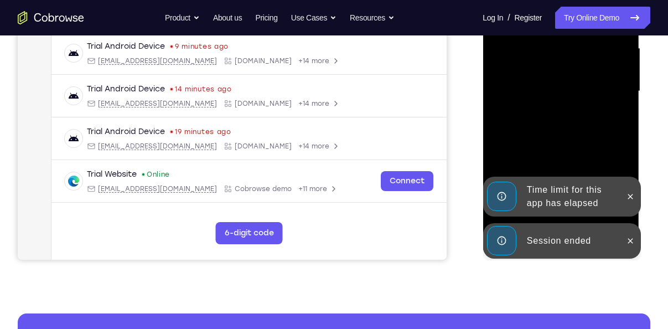
scroll to position [256, 0]
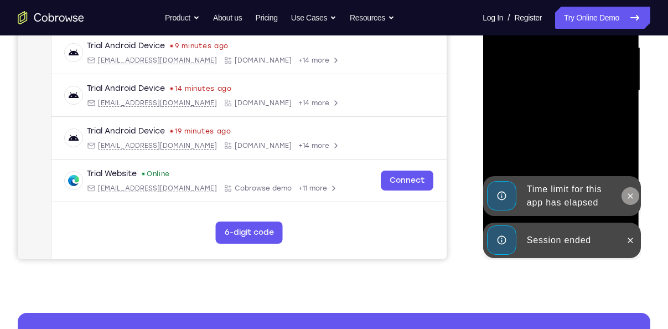
click at [632, 194] on icon at bounding box center [630, 195] width 5 height 5
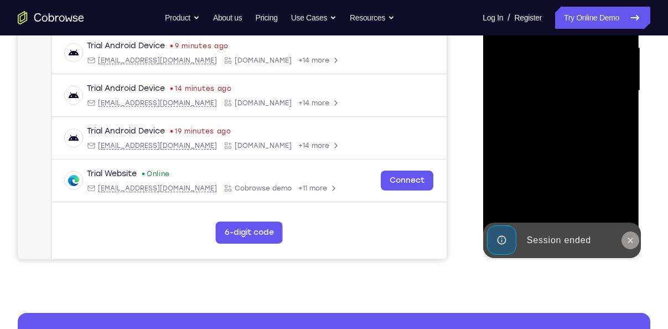
click at [633, 245] on button at bounding box center [630, 240] width 18 height 18
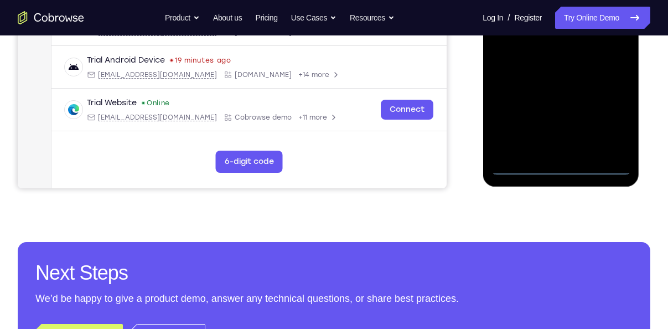
scroll to position [328, 0]
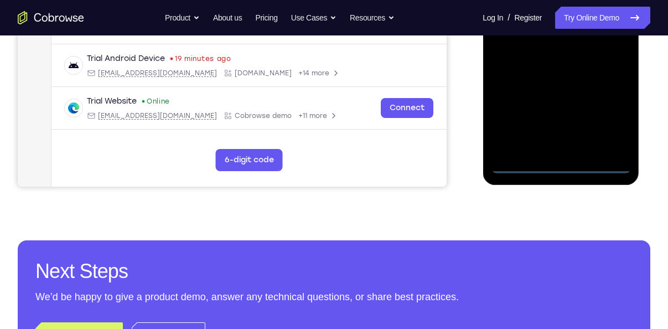
click at [565, 172] on div at bounding box center [560, 18] width 139 height 310
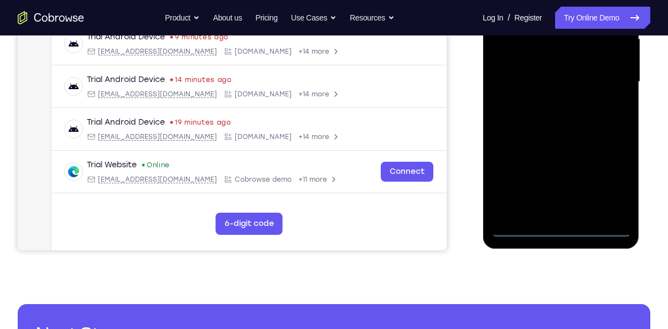
scroll to position [264, 0]
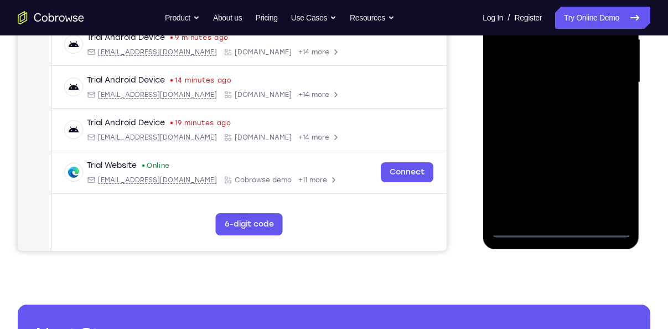
click at [601, 178] on div at bounding box center [560, 82] width 139 height 310
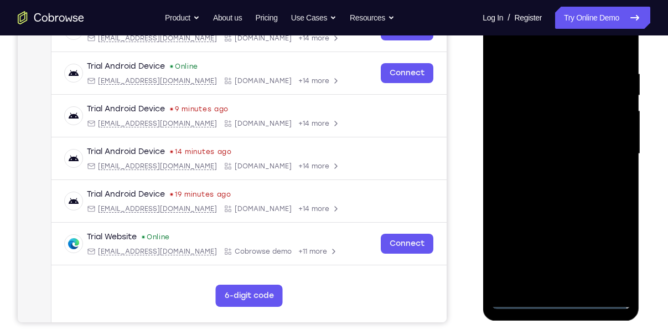
scroll to position [178, 0]
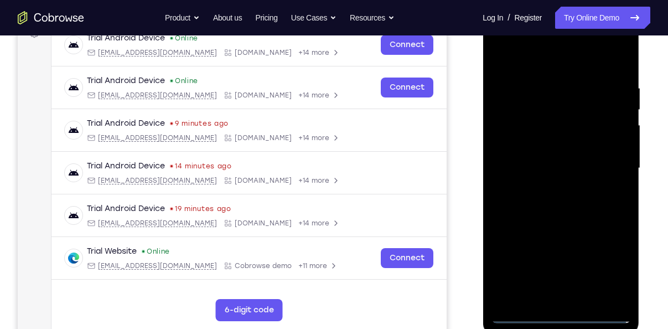
click at [551, 65] on div at bounding box center [560, 168] width 139 height 310
click at [600, 162] on div at bounding box center [560, 168] width 139 height 310
click at [551, 189] on div at bounding box center [560, 168] width 139 height 310
click at [539, 153] on div at bounding box center [560, 168] width 139 height 310
click at [540, 153] on div at bounding box center [560, 168] width 139 height 310
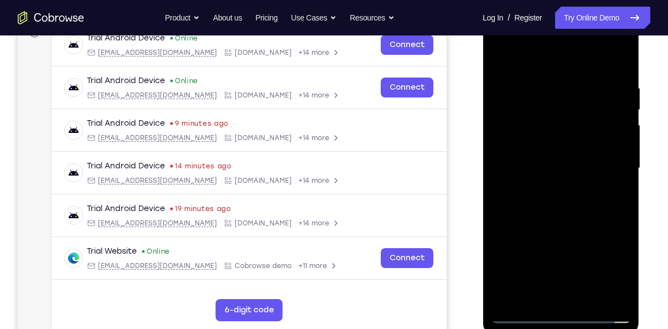
click at [525, 175] on div at bounding box center [560, 168] width 139 height 310
click at [533, 223] on div at bounding box center [560, 168] width 139 height 310
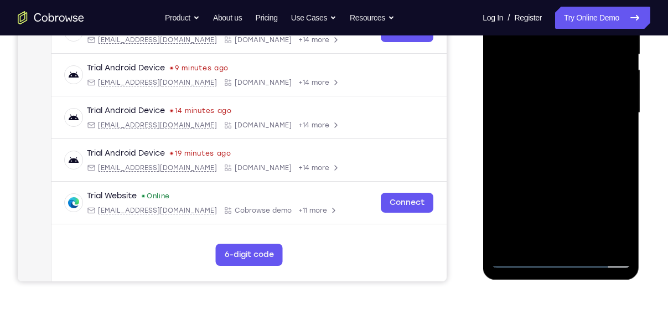
scroll to position [234, 0]
click at [560, 244] on div at bounding box center [560, 112] width 139 height 310
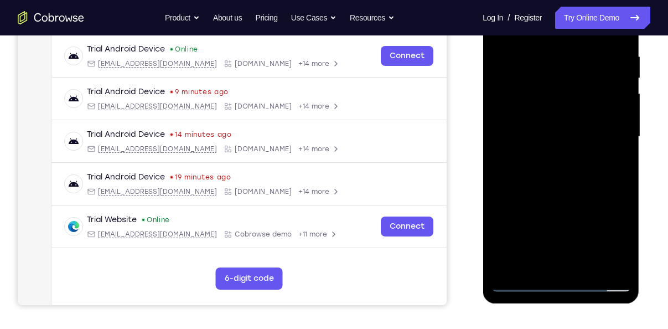
scroll to position [209, 0]
drag, startPoint x: 578, startPoint y: 172, endPoint x: 544, endPoint y: 0, distance: 175.5
click at [544, 0] on div at bounding box center [560, 137] width 139 height 310
click at [580, 129] on div at bounding box center [560, 137] width 139 height 310
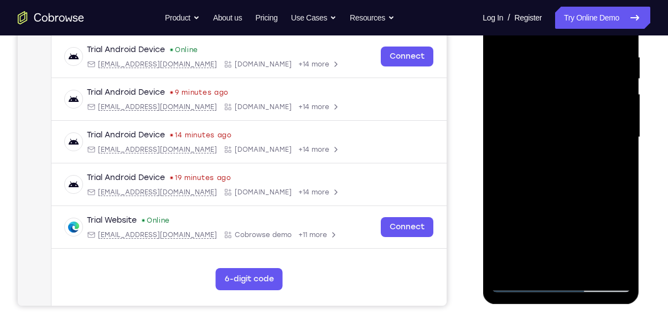
click at [514, 222] on div at bounding box center [560, 137] width 139 height 310
click at [597, 181] on div at bounding box center [560, 137] width 139 height 310
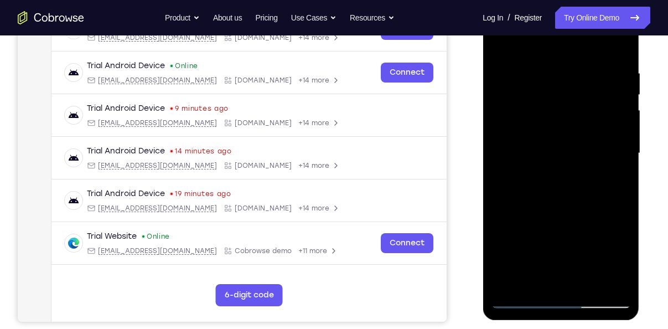
scroll to position [193, 0]
click at [501, 43] on div at bounding box center [560, 154] width 139 height 310
drag, startPoint x: 546, startPoint y: 204, endPoint x: 495, endPoint y: 69, distance: 144.5
click at [495, 69] on div at bounding box center [560, 154] width 139 height 310
click at [601, 127] on div at bounding box center [560, 154] width 139 height 310
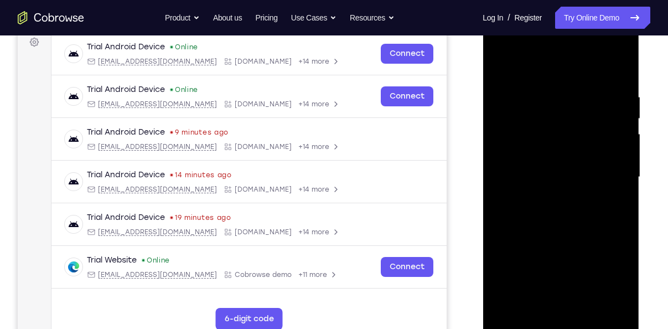
scroll to position [169, 0]
click at [503, 68] on div at bounding box center [560, 177] width 139 height 310
drag, startPoint x: 554, startPoint y: 224, endPoint x: 512, endPoint y: 86, distance: 144.1
click at [512, 86] on div at bounding box center [560, 177] width 139 height 310
drag, startPoint x: 560, startPoint y: 211, endPoint x: 540, endPoint y: 161, distance: 54.7
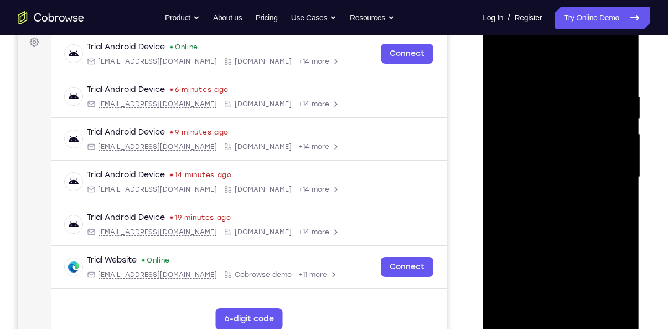
click at [540, 161] on div at bounding box center [560, 177] width 139 height 310
drag, startPoint x: 571, startPoint y: 240, endPoint x: 539, endPoint y: 168, distance: 79.3
click at [539, 168] on div at bounding box center [560, 177] width 139 height 310
drag, startPoint x: 555, startPoint y: 235, endPoint x: 519, endPoint y: 139, distance: 103.0
click at [519, 139] on div at bounding box center [560, 177] width 139 height 310
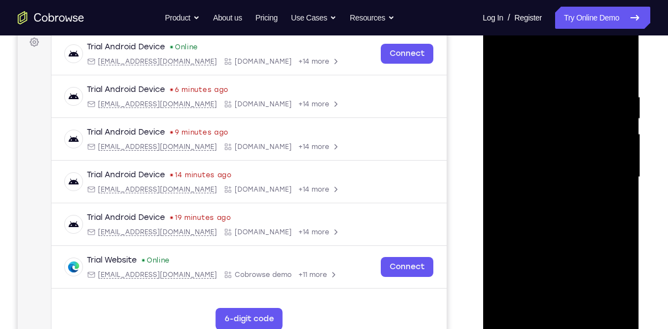
drag, startPoint x: 556, startPoint y: 194, endPoint x: 483, endPoint y: 32, distance: 178.4
click at [483, 32] on div at bounding box center [561, 179] width 157 height 330
drag, startPoint x: 544, startPoint y: 224, endPoint x: 525, endPoint y: 160, distance: 66.2
click at [525, 160] on div at bounding box center [560, 177] width 139 height 310
click at [606, 205] on div at bounding box center [560, 177] width 139 height 310
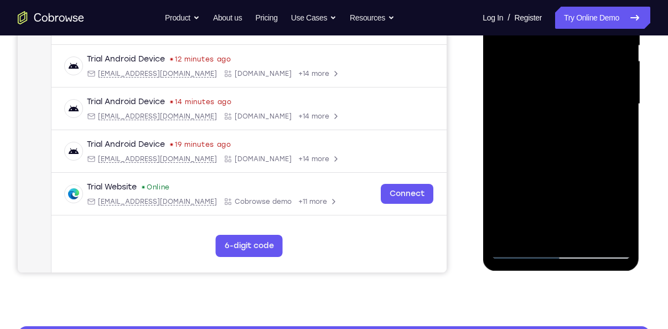
scroll to position [247, 0]
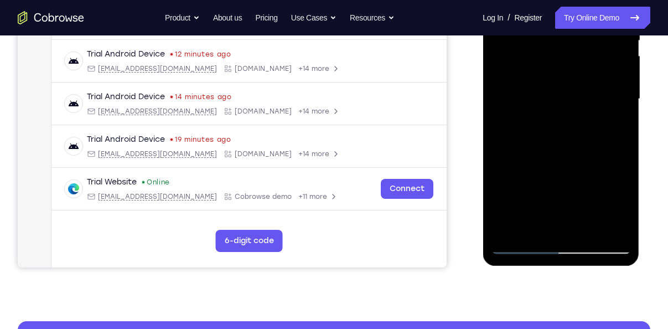
click at [562, 229] on div at bounding box center [560, 99] width 139 height 310
click at [565, 223] on div at bounding box center [560, 99] width 139 height 310
drag, startPoint x: 588, startPoint y: 165, endPoint x: 546, endPoint y: 34, distance: 137.8
click at [546, 34] on div at bounding box center [560, 99] width 139 height 310
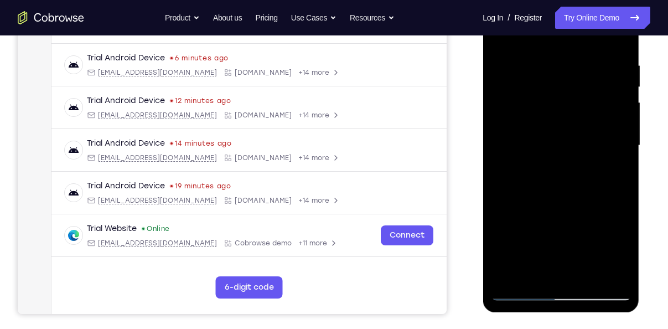
scroll to position [200, 0]
click at [573, 243] on div at bounding box center [560, 146] width 139 height 310
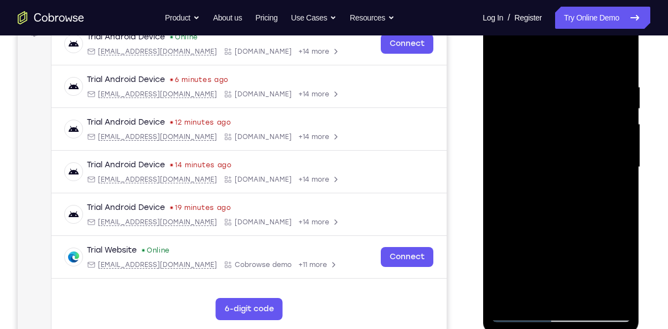
scroll to position [179, 0]
click at [500, 56] on div at bounding box center [560, 167] width 139 height 310
drag, startPoint x: 541, startPoint y: 183, endPoint x: 478, endPoint y: 13, distance: 180.9
click at [483, 13] on html "Online web based iOS Simulators and Android Emulators. Run iPhone, iPad, Mobile…" at bounding box center [562, 170] width 158 height 332
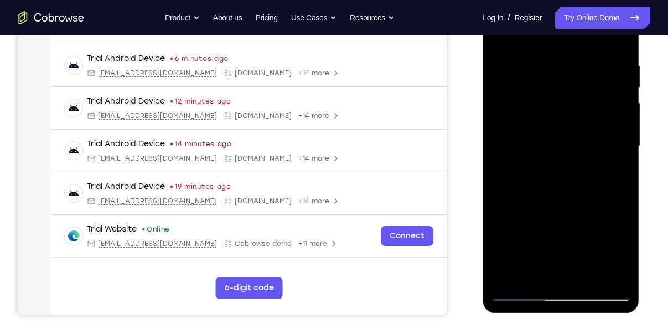
scroll to position [197, 0]
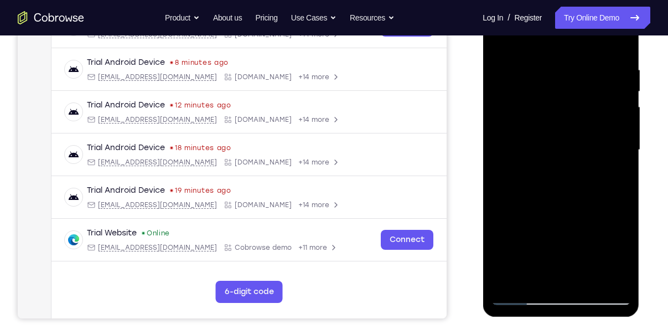
click at [520, 234] on div at bounding box center [560, 150] width 139 height 310
drag, startPoint x: 545, startPoint y: 225, endPoint x: 531, endPoint y: 167, distance: 60.2
click at [531, 167] on div at bounding box center [560, 150] width 139 height 310
drag, startPoint x: 541, startPoint y: 196, endPoint x: 530, endPoint y: 166, distance: 32.4
click at [530, 166] on div at bounding box center [560, 150] width 139 height 310
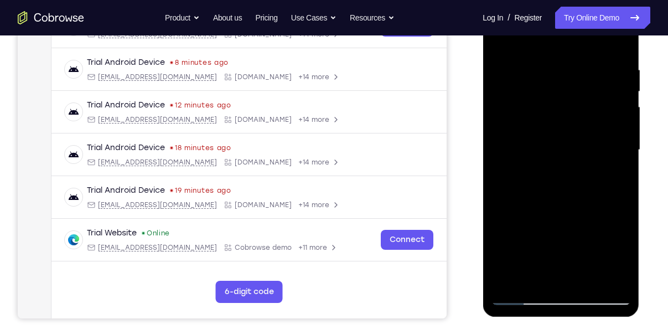
click at [555, 146] on div at bounding box center [560, 150] width 139 height 310
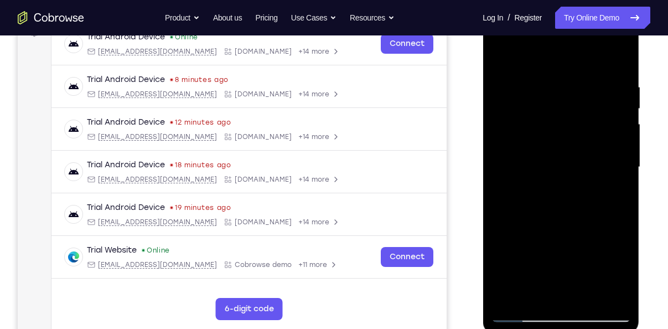
scroll to position [179, 0]
drag, startPoint x: 555, startPoint y: 163, endPoint x: 554, endPoint y: 194, distance: 30.4
click at [554, 194] on div at bounding box center [560, 168] width 139 height 310
click at [502, 58] on div at bounding box center [560, 168] width 139 height 310
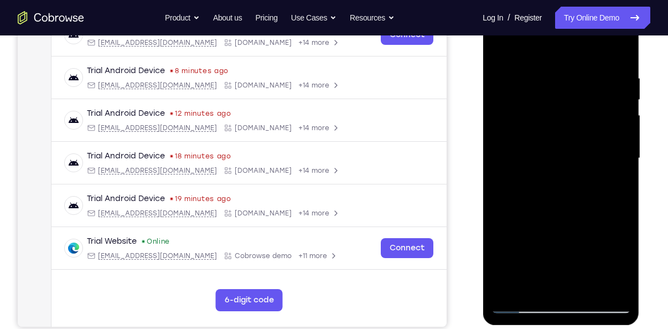
drag, startPoint x: 593, startPoint y: 225, endPoint x: 545, endPoint y: 101, distance: 132.3
click at [545, 101] on div at bounding box center [560, 158] width 139 height 310
click at [498, 189] on div at bounding box center [560, 158] width 139 height 310
drag, startPoint x: 524, startPoint y: 150, endPoint x: 526, endPoint y: 217, distance: 67.0
click at [526, 217] on div at bounding box center [560, 158] width 139 height 310
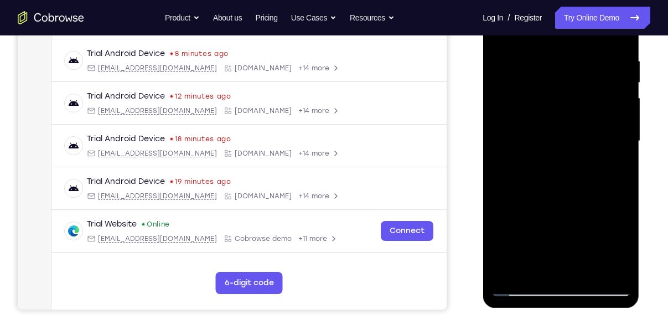
scroll to position [203, 0]
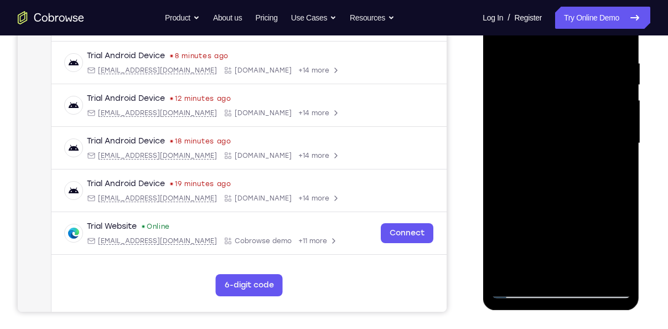
click at [617, 242] on div at bounding box center [560, 143] width 139 height 310
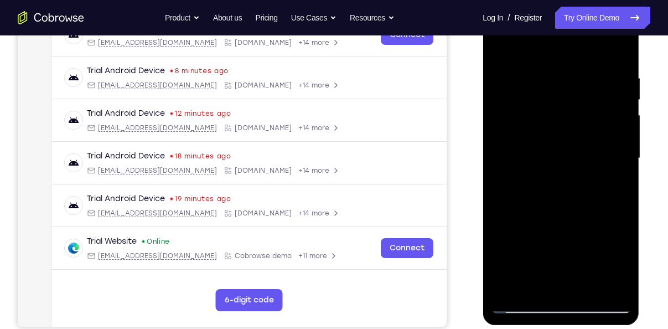
scroll to position [188, 0]
click at [504, 44] on div at bounding box center [560, 159] width 139 height 310
drag, startPoint x: 581, startPoint y: 221, endPoint x: 497, endPoint y: 2, distance: 234.6
click at [497, 2] on div at bounding box center [561, 161] width 157 height 330
drag, startPoint x: 537, startPoint y: 194, endPoint x: 515, endPoint y: 128, distance: 70.0
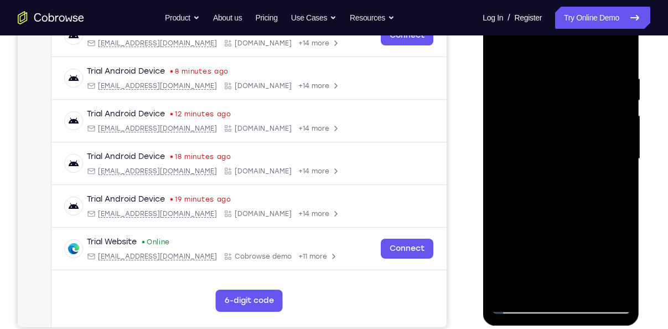
click at [515, 128] on div at bounding box center [560, 159] width 139 height 310
drag, startPoint x: 549, startPoint y: 156, endPoint x: 532, endPoint y: 104, distance: 55.1
click at [532, 104] on div at bounding box center [560, 159] width 139 height 310
click at [545, 104] on div at bounding box center [560, 159] width 139 height 310
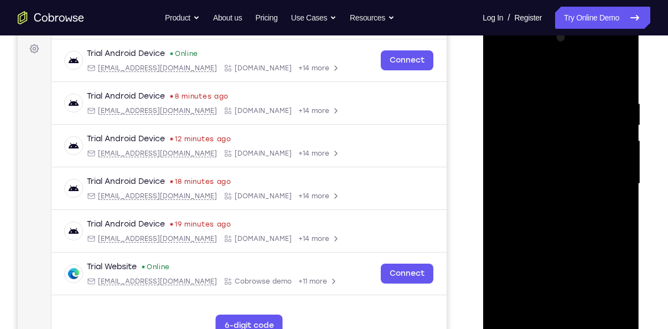
click at [545, 128] on div at bounding box center [560, 184] width 139 height 310
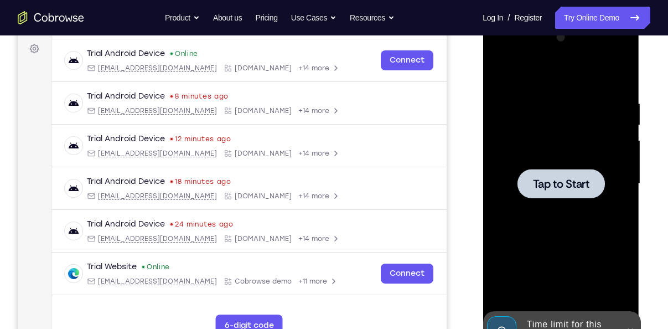
click at [499, 84] on div at bounding box center [560, 184] width 139 height 310
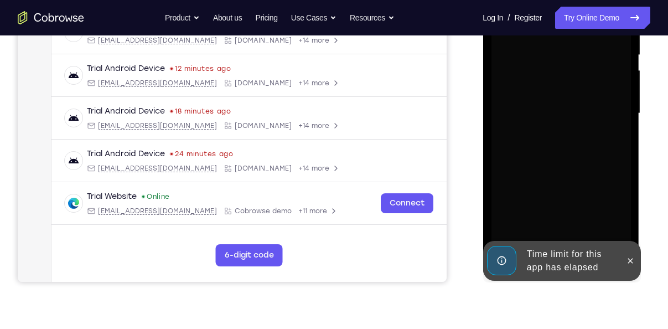
scroll to position [234, 0]
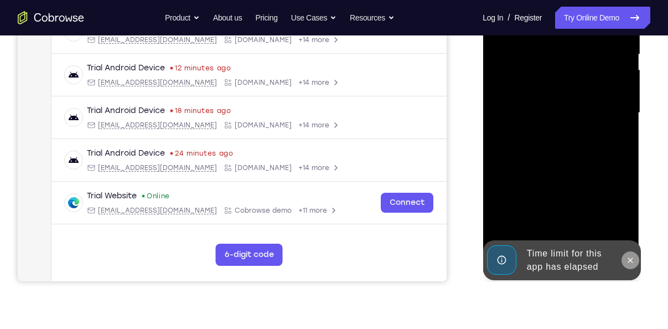
click at [622, 257] on button at bounding box center [630, 260] width 18 height 18
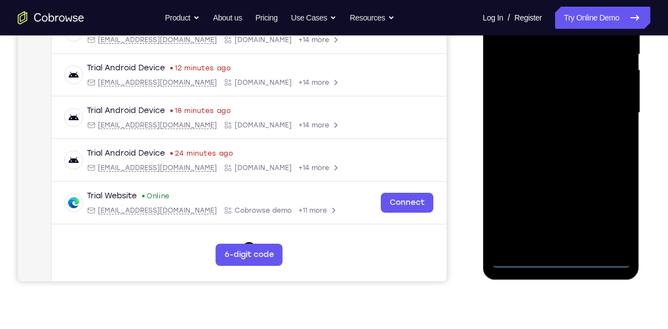
click at [568, 255] on div at bounding box center [560, 113] width 139 height 310
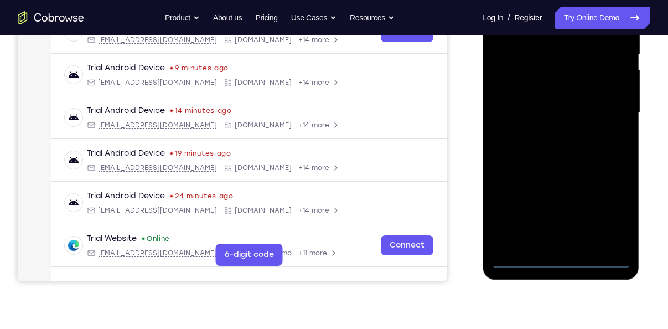
click at [560, 257] on div at bounding box center [560, 113] width 139 height 310
click at [610, 216] on div at bounding box center [560, 113] width 139 height 310
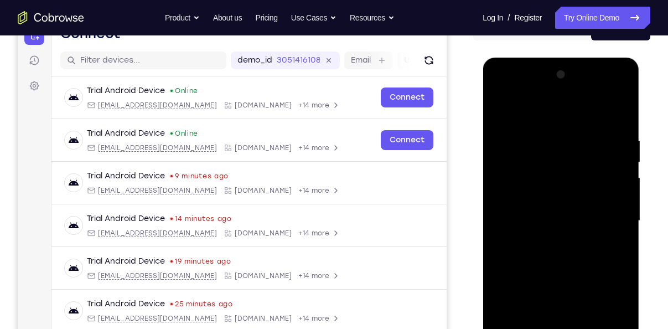
scroll to position [125, 0]
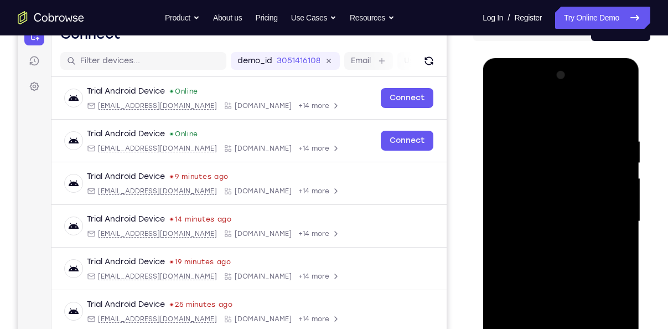
click at [566, 112] on div at bounding box center [560, 221] width 139 height 310
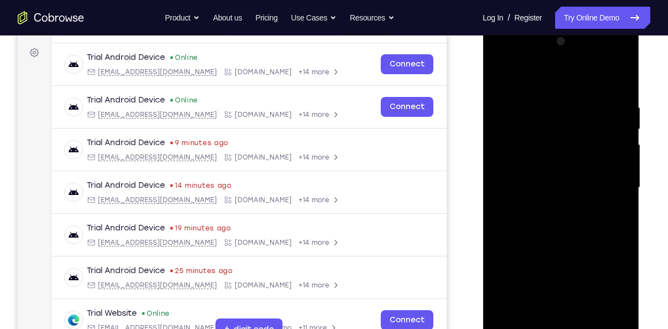
scroll to position [159, 0]
click at [600, 184] on div at bounding box center [560, 187] width 139 height 310
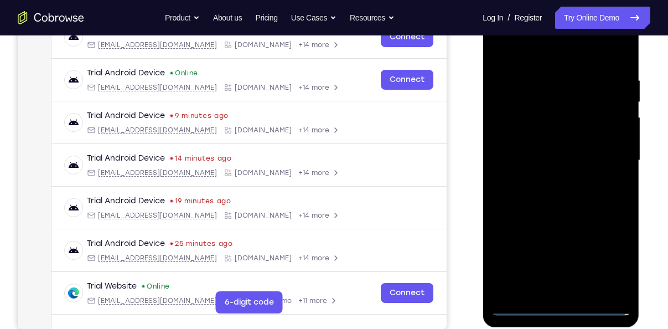
scroll to position [187, 0]
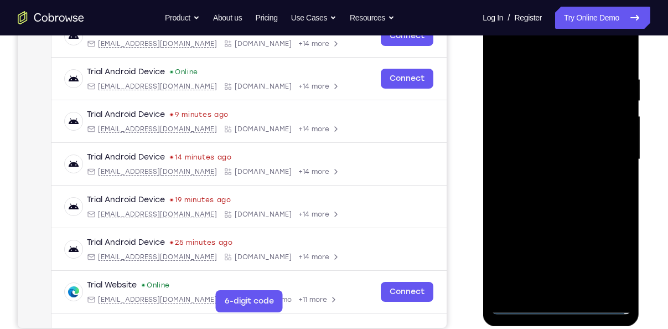
click at [550, 177] on div at bounding box center [560, 159] width 139 height 310
click at [541, 153] on div at bounding box center [560, 159] width 139 height 310
click at [558, 141] on div at bounding box center [560, 159] width 139 height 310
click at [556, 154] on div at bounding box center [560, 159] width 139 height 310
click at [545, 192] on div at bounding box center [560, 159] width 139 height 310
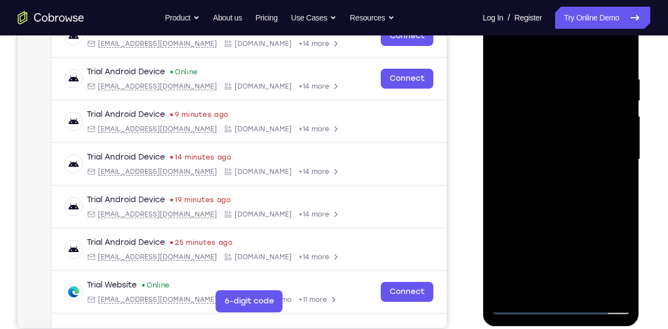
click at [566, 207] on div at bounding box center [560, 159] width 139 height 310
click at [564, 288] on div at bounding box center [560, 159] width 139 height 310
drag, startPoint x: 579, startPoint y: 194, endPoint x: 545, endPoint y: 52, distance: 146.3
click at [545, 52] on div at bounding box center [560, 159] width 139 height 310
click at [633, 215] on div at bounding box center [561, 161] width 157 height 330
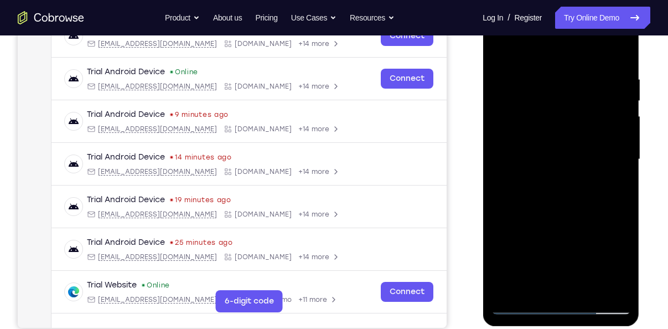
click at [624, 216] on div at bounding box center [560, 159] width 139 height 310
click at [558, 54] on div at bounding box center [560, 159] width 139 height 310
click at [521, 241] on div at bounding box center [560, 159] width 139 height 310
drag, startPoint x: 521, startPoint y: 241, endPoint x: 493, endPoint y: 152, distance: 93.5
click at [493, 152] on div at bounding box center [560, 159] width 139 height 310
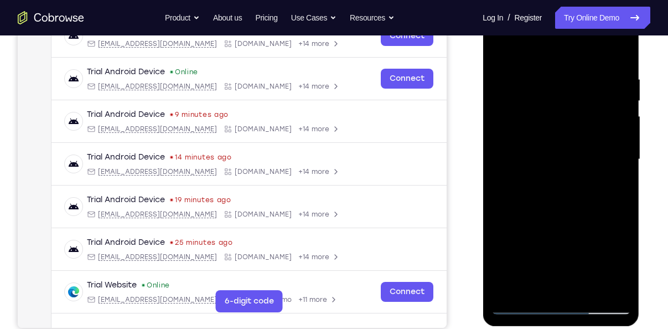
drag, startPoint x: 530, startPoint y: 139, endPoint x: 509, endPoint y: 61, distance: 81.4
click at [509, 61] on div at bounding box center [560, 159] width 139 height 310
drag, startPoint x: 544, startPoint y: 184, endPoint x: 526, endPoint y: 110, distance: 75.9
click at [526, 110] on div at bounding box center [560, 159] width 139 height 310
drag, startPoint x: 543, startPoint y: 201, endPoint x: 506, endPoint y: 122, distance: 87.2
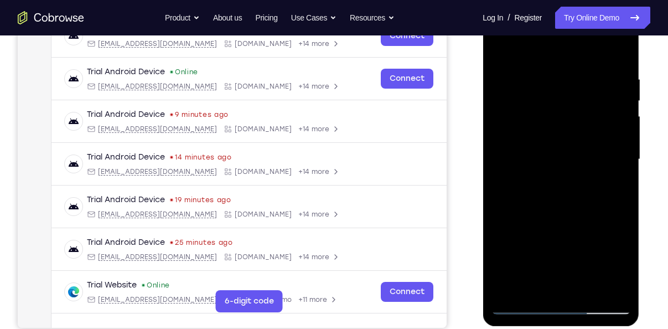
click at [506, 122] on div at bounding box center [560, 159] width 139 height 310
drag, startPoint x: 544, startPoint y: 190, endPoint x: 529, endPoint y: 80, distance: 111.7
click at [529, 80] on div at bounding box center [560, 159] width 139 height 310
drag, startPoint x: 563, startPoint y: 204, endPoint x: 535, endPoint y: 102, distance: 105.5
click at [535, 102] on div at bounding box center [560, 159] width 139 height 310
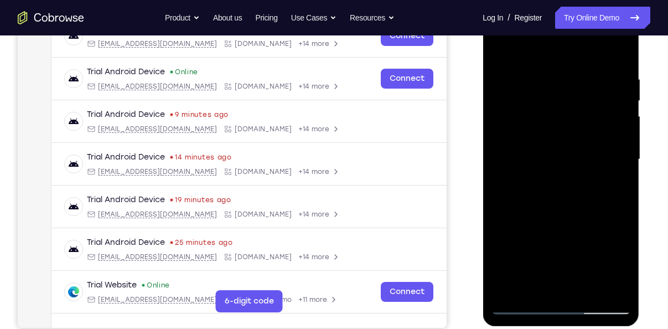
drag, startPoint x: 563, startPoint y: 204, endPoint x: 544, endPoint y: 161, distance: 47.1
click at [544, 161] on div at bounding box center [560, 159] width 139 height 310
click at [499, 141] on div at bounding box center [560, 159] width 139 height 310
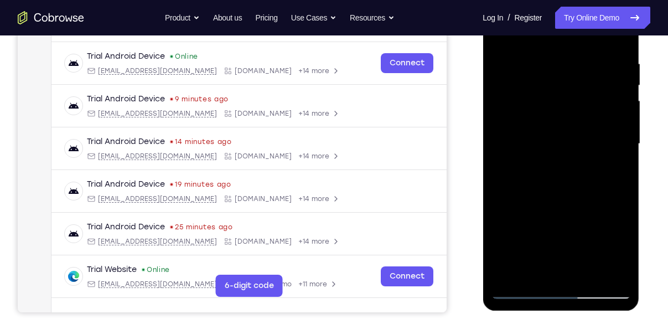
scroll to position [204, 0]
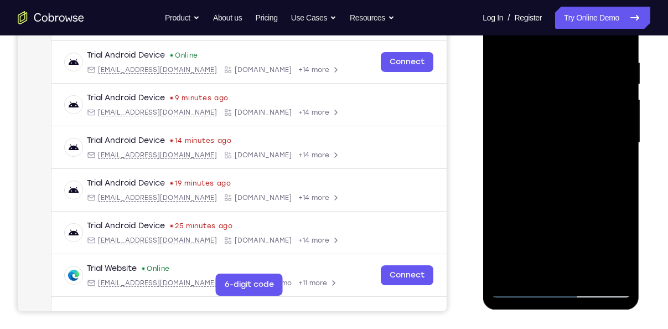
click at [565, 267] on div at bounding box center [560, 143] width 139 height 310
drag, startPoint x: 566, startPoint y: 211, endPoint x: 521, endPoint y: 66, distance: 151.6
click at [521, 66] on div at bounding box center [560, 143] width 139 height 310
drag, startPoint x: 570, startPoint y: 187, endPoint x: 508, endPoint y: 20, distance: 178.0
click at [508, 20] on div at bounding box center [560, 143] width 139 height 310
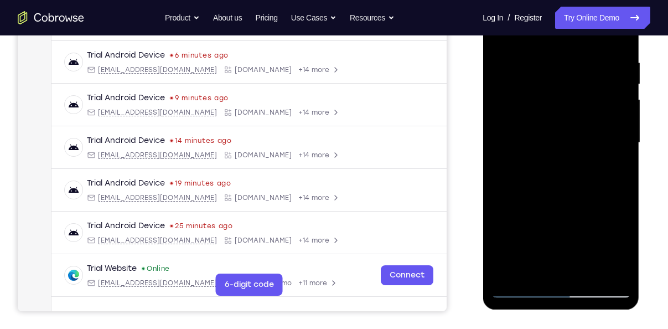
drag, startPoint x: 565, startPoint y: 187, endPoint x: 517, endPoint y: 62, distance: 133.3
click at [517, 62] on div at bounding box center [560, 143] width 139 height 310
drag, startPoint x: 573, startPoint y: 115, endPoint x: 475, endPoint y: -18, distance: 164.7
click at [483, 0] on html "Online web based iOS Simulators and Android Emulators. Run iPhone, iPad, Mobile…" at bounding box center [562, 146] width 158 height 332
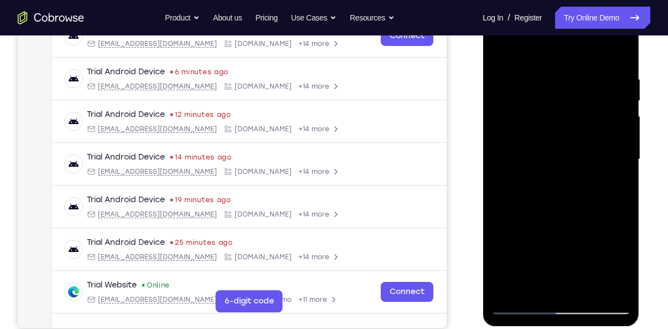
scroll to position [188, 0]
drag, startPoint x: 583, startPoint y: 244, endPoint x: 573, endPoint y: 212, distance: 33.8
click at [573, 212] on div at bounding box center [560, 159] width 139 height 310
drag, startPoint x: 573, startPoint y: 212, endPoint x: 560, endPoint y: 95, distance: 118.1
click at [560, 95] on div at bounding box center [560, 159] width 139 height 310
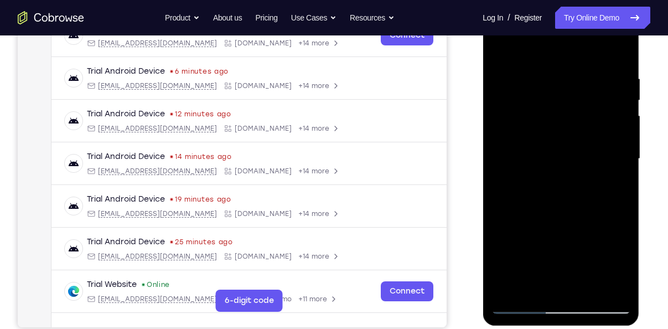
drag, startPoint x: 572, startPoint y: 172, endPoint x: 471, endPoint y: -18, distance: 215.2
click at [483, 0] on html "Online web based iOS Simulators and Android Emulators. Run iPhone, iPad, Mobile…" at bounding box center [562, 162] width 158 height 332
drag, startPoint x: 569, startPoint y: 177, endPoint x: 514, endPoint y: -18, distance: 202.6
click at [514, 0] on html "Online web based iOS Simulators and Android Emulators. Run iPhone, iPad, Mobile…" at bounding box center [562, 162] width 158 height 332
drag, startPoint x: 554, startPoint y: 246, endPoint x: 511, endPoint y: 67, distance: 183.7
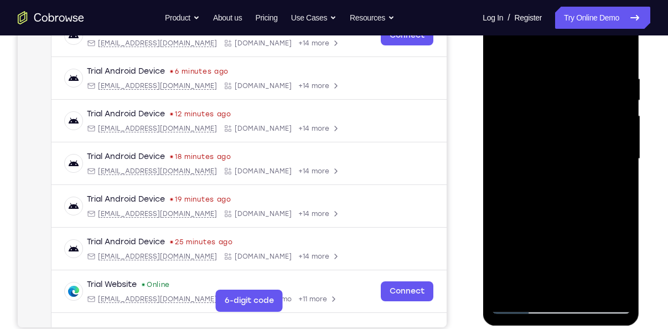
click at [511, 67] on div at bounding box center [560, 159] width 139 height 310
drag, startPoint x: 573, startPoint y: 213, endPoint x: 515, endPoint y: 39, distance: 182.9
click at [515, 39] on div at bounding box center [560, 159] width 139 height 310
drag, startPoint x: 573, startPoint y: 171, endPoint x: 531, endPoint y: 40, distance: 137.2
click at [531, 40] on div at bounding box center [560, 159] width 139 height 310
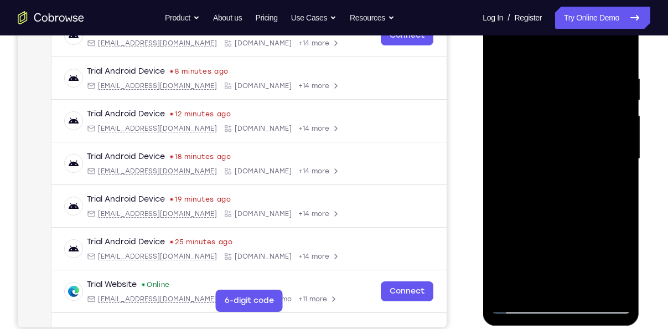
drag, startPoint x: 575, startPoint y: 220, endPoint x: 542, endPoint y: 123, distance: 102.7
click at [542, 123] on div at bounding box center [560, 159] width 139 height 310
drag, startPoint x: 592, startPoint y: 241, endPoint x: 564, endPoint y: 118, distance: 126.5
click at [564, 118] on div at bounding box center [560, 159] width 139 height 310
drag, startPoint x: 585, startPoint y: 214, endPoint x: 540, endPoint y: 39, distance: 180.2
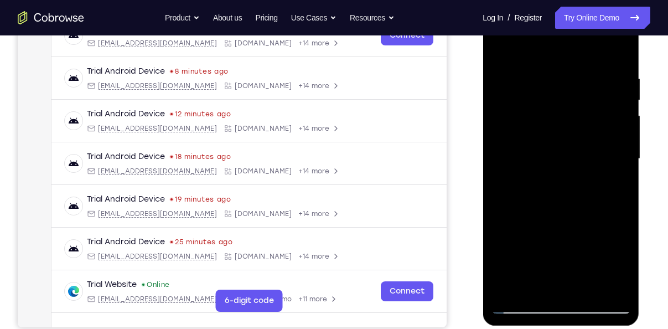
click at [540, 39] on div at bounding box center [560, 159] width 139 height 310
click at [513, 247] on div at bounding box center [560, 159] width 139 height 310
drag, startPoint x: 513, startPoint y: 247, endPoint x: 487, endPoint y: 116, distance: 134.3
click at [487, 116] on div at bounding box center [561, 161] width 157 height 330
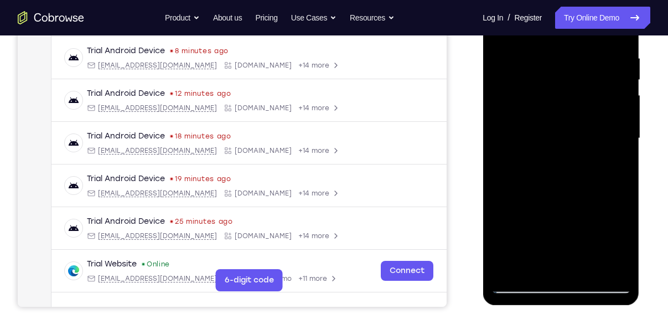
scroll to position [211, 0]
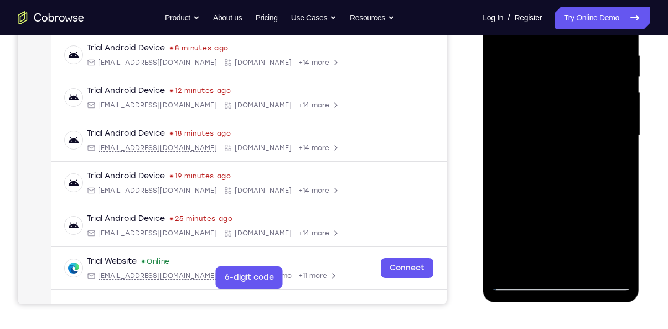
click at [556, 263] on div at bounding box center [560, 136] width 139 height 310
drag, startPoint x: 560, startPoint y: 209, endPoint x: 478, endPoint y: -18, distance: 240.8
click at [483, 0] on html "Online web based iOS Simulators and Android Emulators. Run iPhone, iPad, Mobile…" at bounding box center [562, 138] width 158 height 332
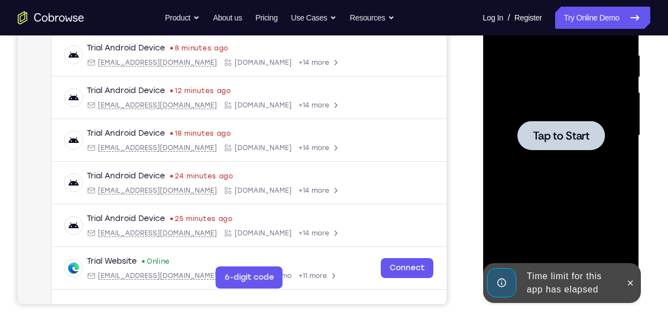
click at [582, 158] on div at bounding box center [560, 136] width 139 height 310
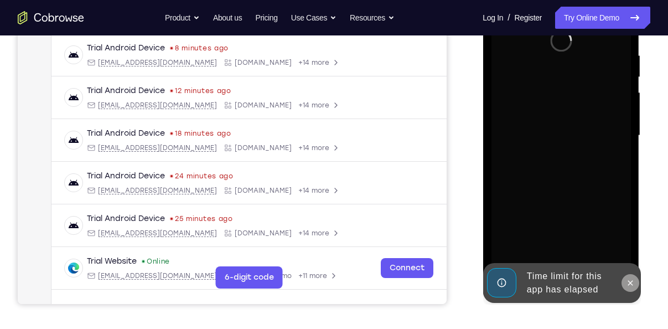
click at [634, 283] on button at bounding box center [630, 283] width 18 height 18
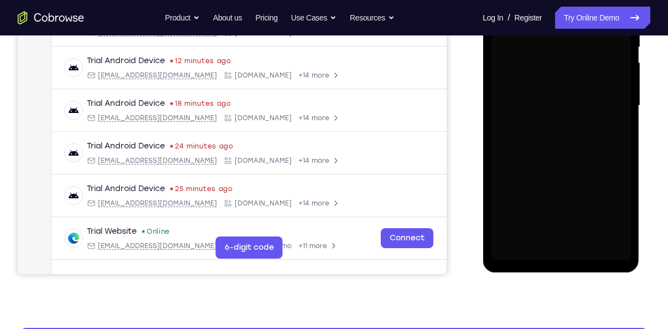
scroll to position [241, 0]
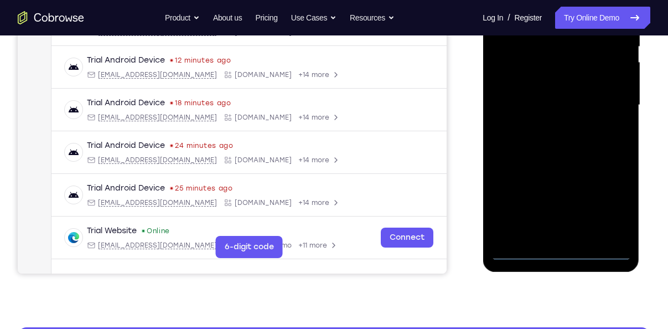
click at [563, 252] on div at bounding box center [560, 105] width 139 height 310
click at [601, 218] on div at bounding box center [560, 105] width 139 height 310
click at [604, 213] on div at bounding box center [560, 105] width 139 height 310
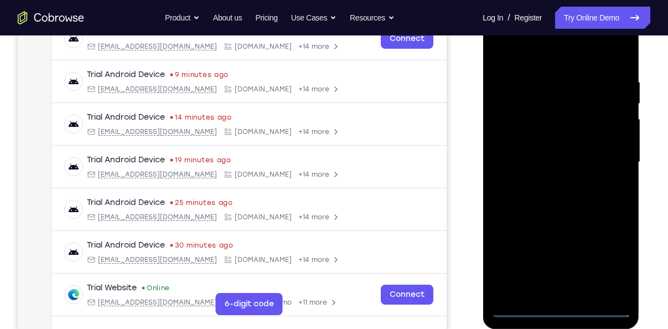
scroll to position [184, 0]
click at [547, 47] on div at bounding box center [560, 163] width 139 height 310
click at [611, 158] on div at bounding box center [560, 163] width 139 height 310
click at [555, 179] on div at bounding box center [560, 163] width 139 height 310
click at [554, 149] on div at bounding box center [560, 163] width 139 height 310
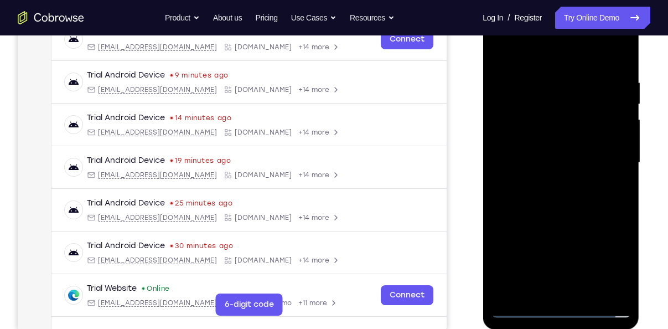
click at [561, 139] on div at bounding box center [560, 163] width 139 height 310
click at [530, 162] on div at bounding box center [560, 163] width 139 height 310
click at [560, 199] on div at bounding box center [560, 163] width 139 height 310
click at [593, 209] on div at bounding box center [560, 163] width 139 height 310
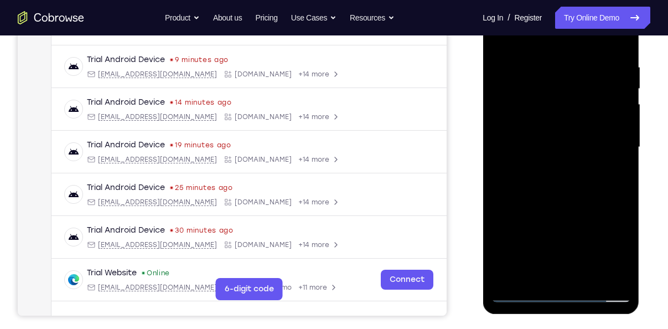
scroll to position [199, 0]
click at [577, 196] on div at bounding box center [560, 147] width 139 height 310
click at [559, 271] on div at bounding box center [560, 147] width 139 height 310
drag, startPoint x: 577, startPoint y: 199, endPoint x: 609, endPoint y: 61, distance: 142.2
click at [609, 61] on div at bounding box center [560, 147] width 139 height 310
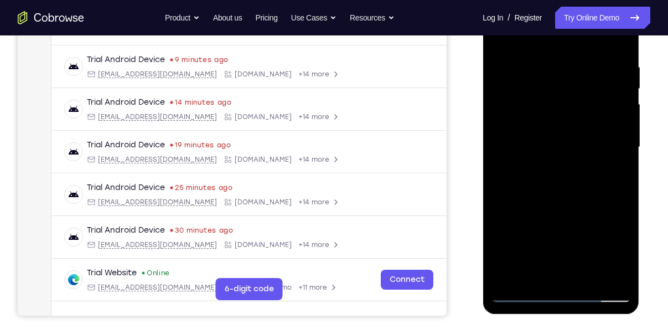
drag, startPoint x: 556, startPoint y: 200, endPoint x: 639, endPoint y: -37, distance: 251.4
click at [639, 0] on html "Online web based iOS Simulators and Android Emulators. Run iPhone, iPad, Mobile…" at bounding box center [562, 150] width 158 height 332
drag, startPoint x: 592, startPoint y: 205, endPoint x: 508, endPoint y: 45, distance: 181.0
click at [508, 45] on div at bounding box center [560, 147] width 139 height 310
click at [514, 245] on div at bounding box center [560, 147] width 139 height 310
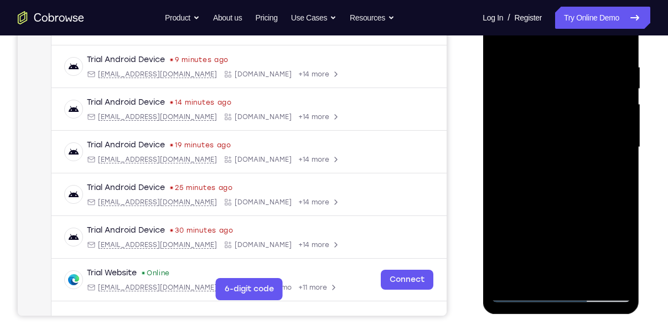
drag, startPoint x: 566, startPoint y: 174, endPoint x: 554, endPoint y: 90, distance: 84.4
click at [554, 90] on div at bounding box center [560, 147] width 139 height 310
click at [510, 188] on div at bounding box center [560, 147] width 139 height 310
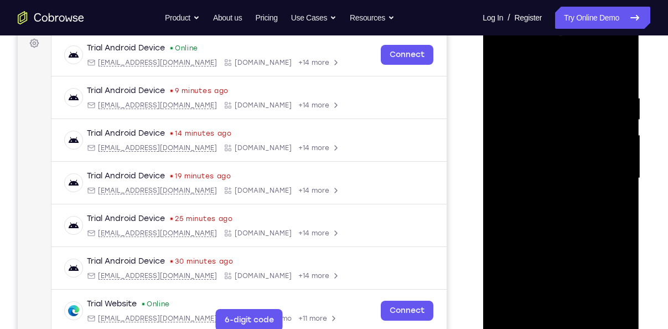
scroll to position [168, 0]
drag, startPoint x: 546, startPoint y: 147, endPoint x: 553, endPoint y: 193, distance: 46.4
click at [553, 193] on div at bounding box center [560, 178] width 139 height 310
click at [500, 66] on div at bounding box center [560, 178] width 139 height 310
drag, startPoint x: 549, startPoint y: 194, endPoint x: 485, endPoint y: 61, distance: 147.8
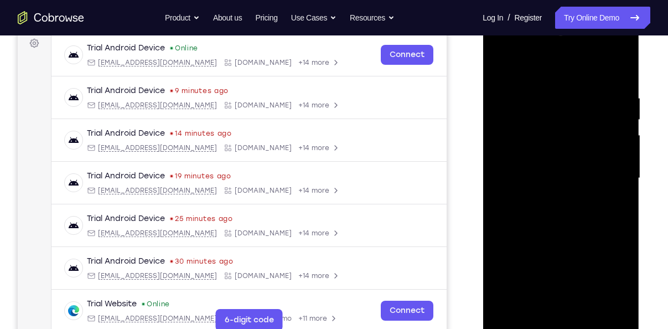
click at [485, 61] on div at bounding box center [561, 180] width 157 height 330
drag, startPoint x: 552, startPoint y: 210, endPoint x: 485, endPoint y: 70, distance: 155.2
click at [485, 70] on div at bounding box center [561, 180] width 157 height 330
drag, startPoint x: 563, startPoint y: 183, endPoint x: 535, endPoint y: 113, distance: 74.7
click at [535, 113] on div at bounding box center [560, 178] width 139 height 310
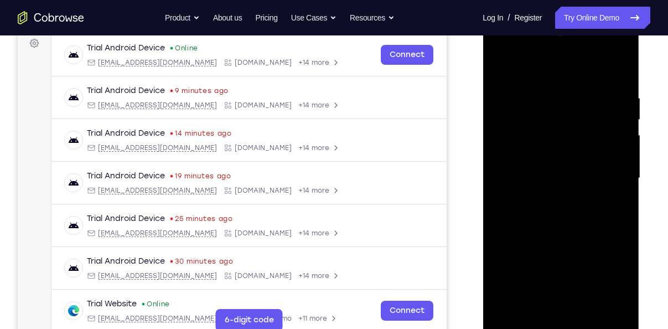
click at [591, 125] on div at bounding box center [560, 178] width 139 height 310
drag, startPoint x: 591, startPoint y: 125, endPoint x: 591, endPoint y: 167, distance: 42.6
click at [591, 167] on div at bounding box center [560, 178] width 139 height 310
click at [500, 63] on div at bounding box center [560, 178] width 139 height 310
drag, startPoint x: 550, startPoint y: 219, endPoint x: 482, endPoint y: 5, distance: 224.6
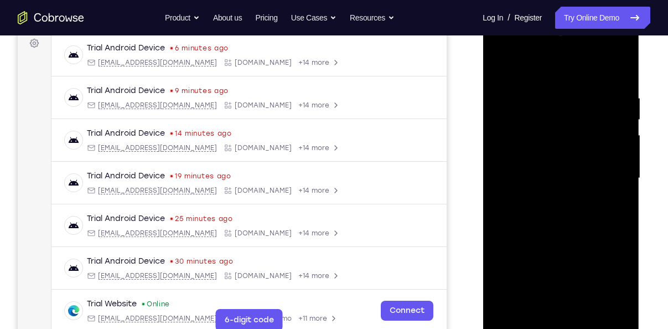
click at [483, 15] on html "Online web based iOS Simulators and Android Emulators. Run iPhone, iPad, Mobile…" at bounding box center [562, 181] width 158 height 332
drag, startPoint x: 554, startPoint y: 192, endPoint x: 510, endPoint y: 42, distance: 156.9
click at [510, 42] on div at bounding box center [560, 178] width 139 height 310
drag, startPoint x: 564, startPoint y: 225, endPoint x: 509, endPoint y: 85, distance: 150.1
click at [509, 85] on div at bounding box center [560, 178] width 139 height 310
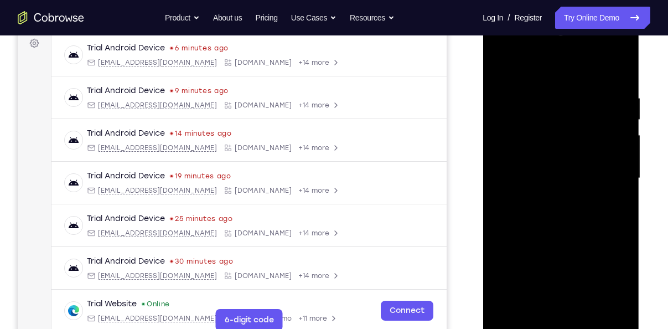
drag, startPoint x: 573, startPoint y: 228, endPoint x: 523, endPoint y: 91, distance: 145.9
click at [523, 91] on div at bounding box center [560, 178] width 139 height 310
drag, startPoint x: 577, startPoint y: 244, endPoint x: 548, endPoint y: 153, distance: 95.4
click at [548, 153] on div at bounding box center [560, 178] width 139 height 310
drag, startPoint x: 574, startPoint y: 223, endPoint x: 546, endPoint y: 144, distance: 83.5
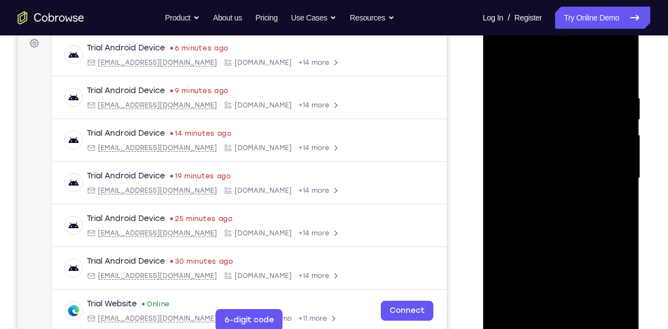
click at [546, 144] on div at bounding box center [560, 178] width 139 height 310
drag, startPoint x: 573, startPoint y: 164, endPoint x: 521, endPoint y: 44, distance: 130.4
click at [521, 44] on div at bounding box center [560, 178] width 139 height 310
drag, startPoint x: 551, startPoint y: 131, endPoint x: 517, endPoint y: 5, distance: 130.6
click at [517, 15] on html "Online web based iOS Simulators and Android Emulators. Run iPhone, iPad, Mobile…" at bounding box center [562, 181] width 158 height 332
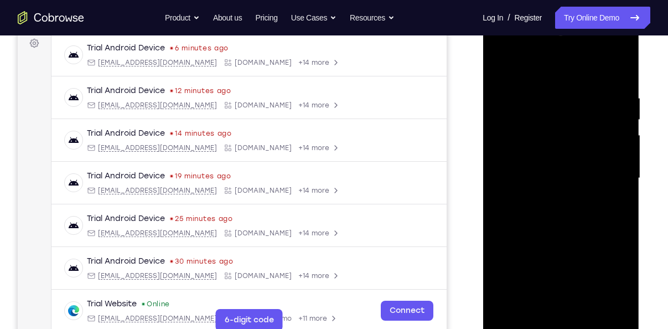
drag, startPoint x: 575, startPoint y: 171, endPoint x: 542, endPoint y: 95, distance: 82.3
click at [542, 95] on div at bounding box center [560, 178] width 139 height 310
click at [594, 110] on div at bounding box center [560, 178] width 139 height 310
drag, startPoint x: 594, startPoint y: 110, endPoint x: 598, endPoint y: 146, distance: 36.7
click at [598, 146] on div at bounding box center [560, 178] width 139 height 310
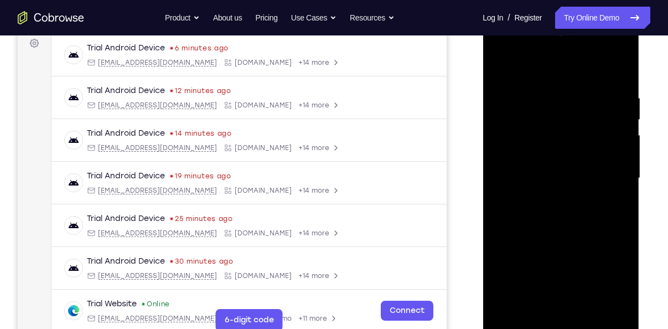
click at [500, 66] on div at bounding box center [560, 178] width 139 height 310
drag, startPoint x: 572, startPoint y: 230, endPoint x: 513, endPoint y: 19, distance: 219.2
click at [513, 19] on div at bounding box center [561, 180] width 157 height 330
drag, startPoint x: 526, startPoint y: 190, endPoint x: 501, endPoint y: 61, distance: 131.4
click at [501, 61] on div at bounding box center [560, 178] width 139 height 310
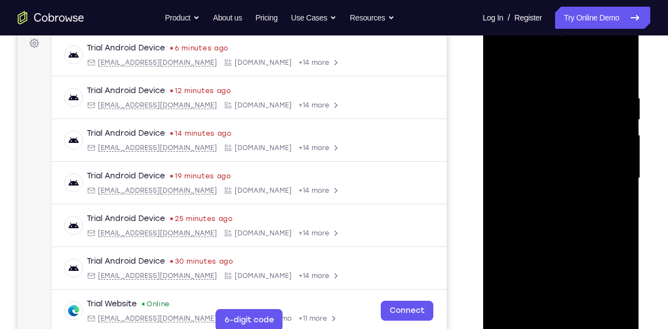
drag, startPoint x: 549, startPoint y: 171, endPoint x: 518, endPoint y: 37, distance: 137.9
click at [518, 37] on div at bounding box center [560, 178] width 139 height 310
drag, startPoint x: 582, startPoint y: 169, endPoint x: 540, endPoint y: 49, distance: 127.5
click at [540, 49] on div at bounding box center [560, 178] width 139 height 310
drag, startPoint x: 545, startPoint y: 231, endPoint x: 499, endPoint y: 61, distance: 175.9
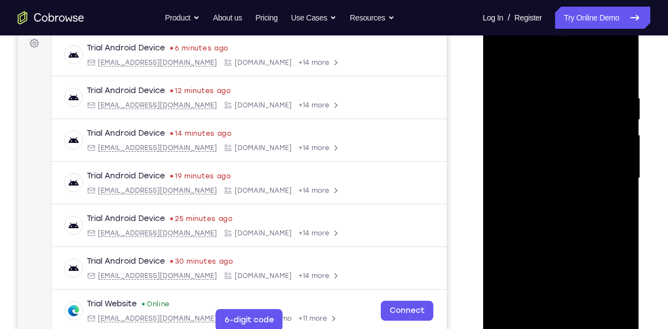
click at [499, 61] on div at bounding box center [560, 178] width 139 height 310
drag, startPoint x: 561, startPoint y: 200, endPoint x: 527, endPoint y: 59, distance: 144.6
click at [527, 59] on div at bounding box center [560, 178] width 139 height 310
drag, startPoint x: 542, startPoint y: 147, endPoint x: 510, endPoint y: 5, distance: 145.8
click at [510, 15] on html "Online web based iOS Simulators and Android Emulators. Run iPhone, iPad, Mobile…" at bounding box center [562, 181] width 158 height 332
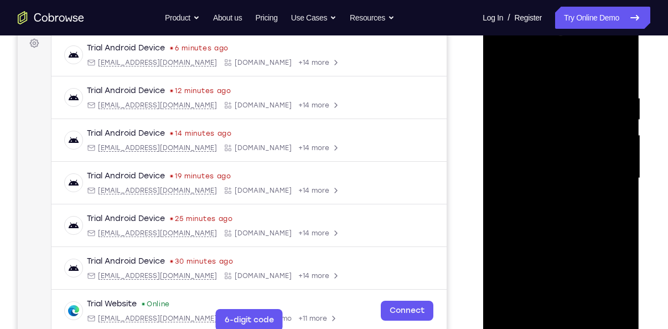
drag, startPoint x: 540, startPoint y: 218, endPoint x: 519, endPoint y: 152, distance: 69.1
click at [519, 152] on div at bounding box center [560, 178] width 139 height 310
drag, startPoint x: 554, startPoint y: 204, endPoint x: 540, endPoint y: 173, distance: 34.2
click at [540, 173] on div at bounding box center [560, 178] width 139 height 310
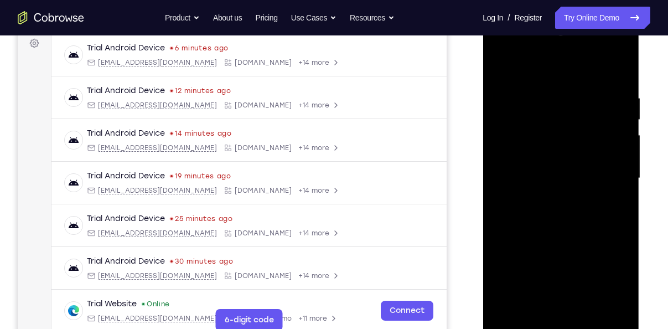
drag, startPoint x: 540, startPoint y: 173, endPoint x: 541, endPoint y: 200, distance: 27.1
click at [541, 200] on div at bounding box center [560, 178] width 139 height 310
drag, startPoint x: 533, startPoint y: 150, endPoint x: 531, endPoint y: 167, distance: 16.7
click at [531, 167] on div at bounding box center [560, 178] width 139 height 310
click at [500, 64] on div at bounding box center [560, 178] width 139 height 310
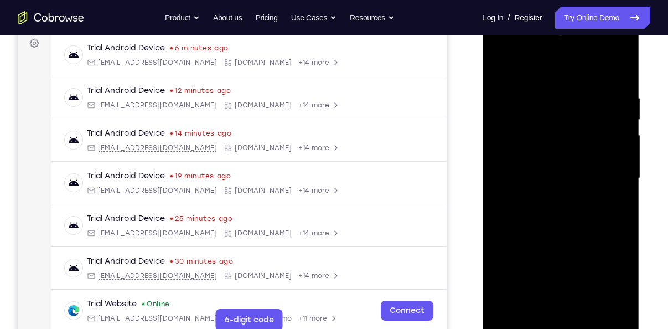
click at [509, 80] on div at bounding box center [560, 178] width 139 height 310
click at [518, 112] on div at bounding box center [560, 178] width 139 height 310
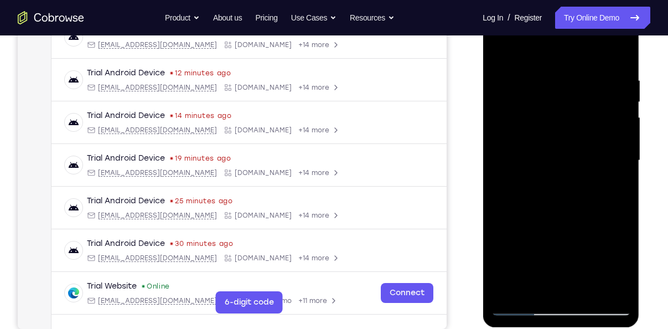
click at [511, 55] on div at bounding box center [560, 161] width 139 height 310
click at [510, 63] on div at bounding box center [560, 161] width 139 height 310
click at [514, 91] on div at bounding box center [560, 161] width 139 height 310
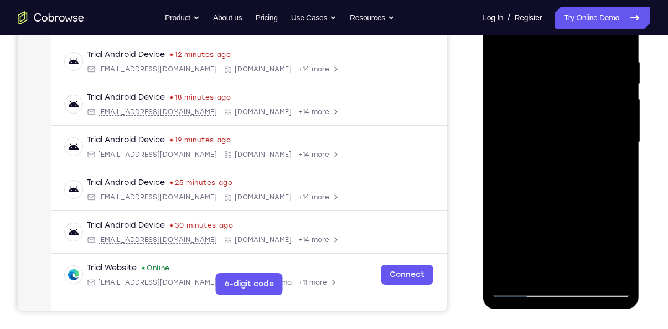
scroll to position [212, 0]
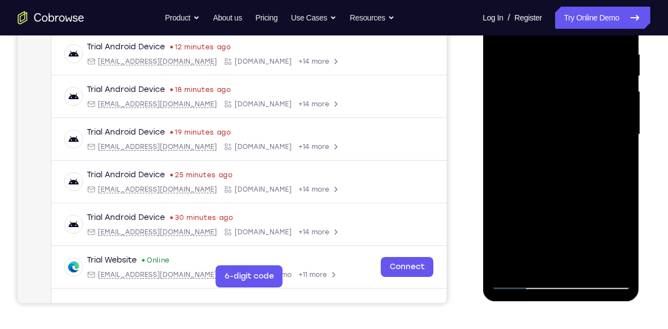
drag, startPoint x: 552, startPoint y: 133, endPoint x: 541, endPoint y: 76, distance: 57.5
click at [541, 76] on div at bounding box center [560, 135] width 139 height 310
click at [542, 120] on div at bounding box center [560, 135] width 139 height 310
click at [614, 68] on div at bounding box center [560, 135] width 139 height 310
drag, startPoint x: 597, startPoint y: 125, endPoint x: 556, endPoint y: 6, distance: 126.0
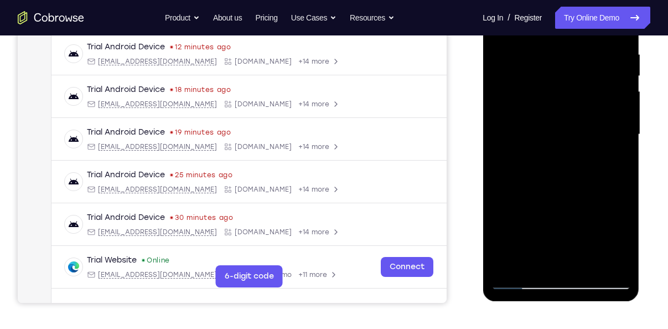
click at [556, 6] on div at bounding box center [560, 135] width 139 height 310
click at [580, 83] on div at bounding box center [560, 135] width 139 height 310
click at [623, 68] on div at bounding box center [560, 135] width 139 height 310
drag, startPoint x: 602, startPoint y: 96, endPoint x: 606, endPoint y: 203, distance: 106.9
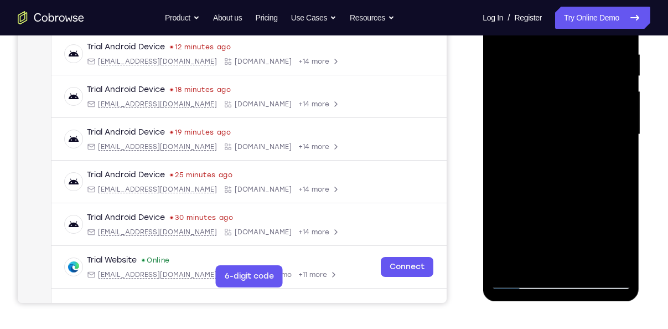
click at [606, 203] on div at bounding box center [560, 135] width 139 height 310
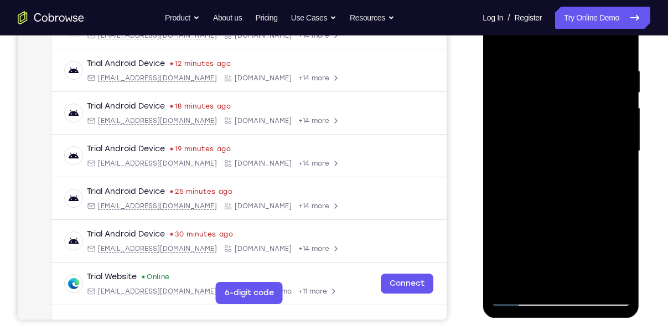
scroll to position [193, 0]
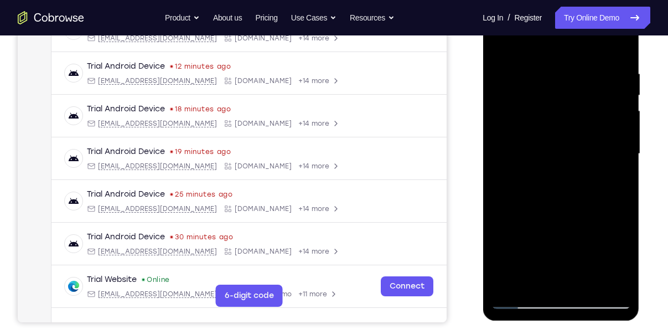
drag, startPoint x: 594, startPoint y: 132, endPoint x: 596, endPoint y: 154, distance: 21.6
click at [596, 154] on div at bounding box center [560, 154] width 139 height 310
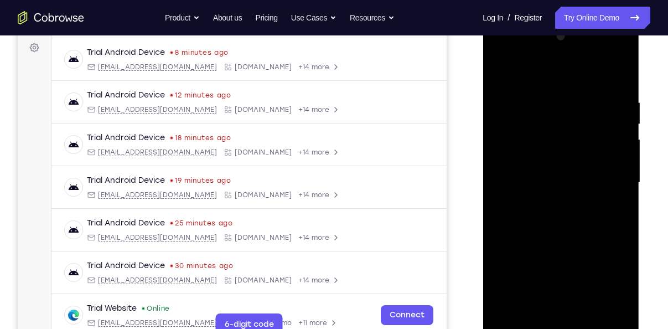
scroll to position [163, 0]
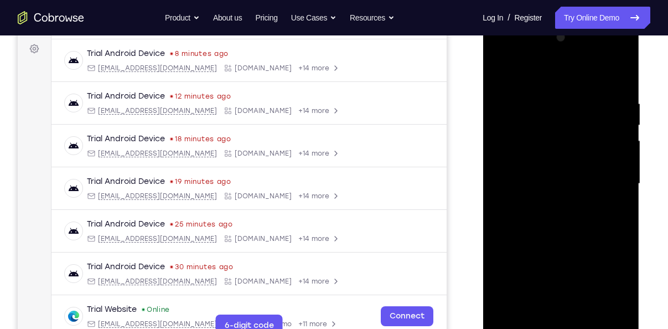
click at [571, 115] on div at bounding box center [560, 184] width 139 height 310
drag, startPoint x: 570, startPoint y: 157, endPoint x: 554, endPoint y: 105, distance: 54.6
click at [554, 105] on div at bounding box center [560, 184] width 139 height 310
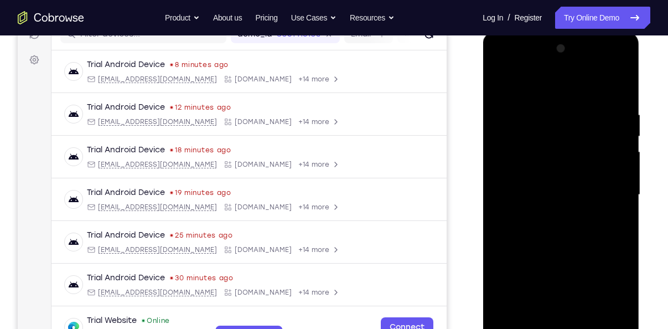
scroll to position [151, 0]
drag, startPoint x: 549, startPoint y: 109, endPoint x: 565, endPoint y: 202, distance: 94.4
click at [565, 202] on div at bounding box center [560, 195] width 139 height 310
click at [500, 86] on div at bounding box center [560, 195] width 139 height 310
click at [501, 93] on div at bounding box center [560, 195] width 139 height 310
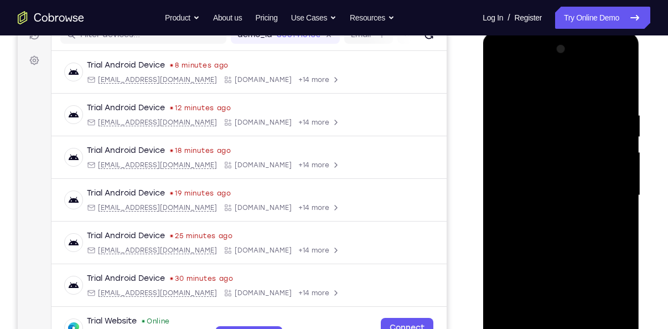
click at [501, 93] on div at bounding box center [560, 195] width 139 height 310
click at [502, 89] on div at bounding box center [560, 195] width 139 height 310
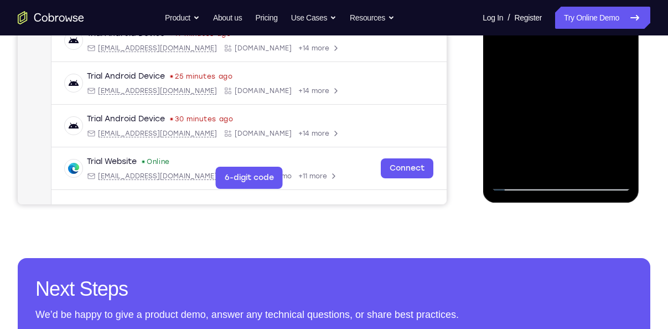
scroll to position [313, 0]
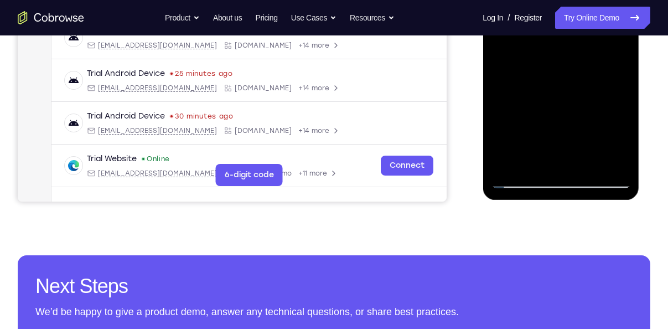
click at [526, 178] on div at bounding box center [560, 33] width 139 height 310
drag, startPoint x: 534, startPoint y: 127, endPoint x: 506, endPoint y: 50, distance: 82.0
click at [506, 50] on div at bounding box center [560, 33] width 139 height 310
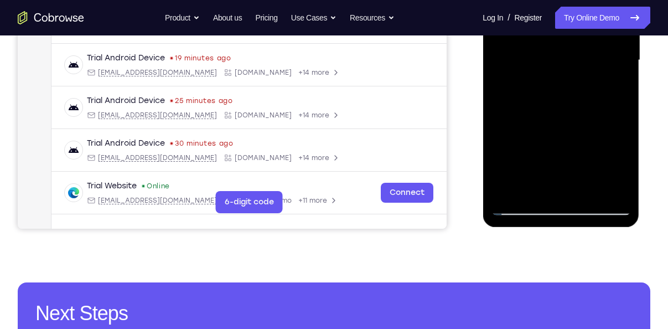
scroll to position [286, 0]
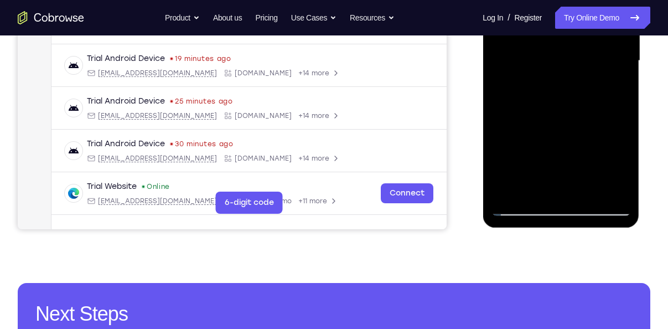
drag, startPoint x: 567, startPoint y: 144, endPoint x: 545, endPoint y: 55, distance: 91.8
click at [545, 55] on div at bounding box center [560, 61] width 139 height 310
drag, startPoint x: 561, startPoint y: 152, endPoint x: 540, endPoint y: 82, distance: 73.5
click at [540, 82] on div at bounding box center [560, 61] width 139 height 310
click at [549, 90] on div at bounding box center [560, 61] width 139 height 310
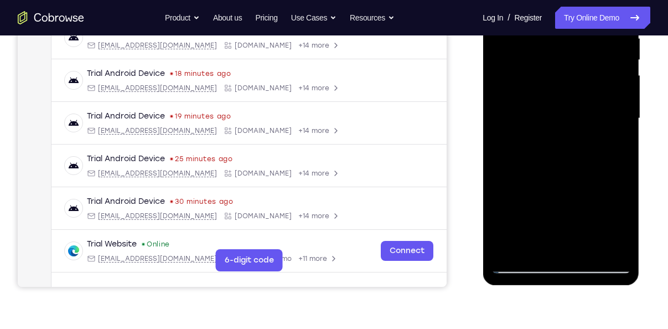
scroll to position [226, 0]
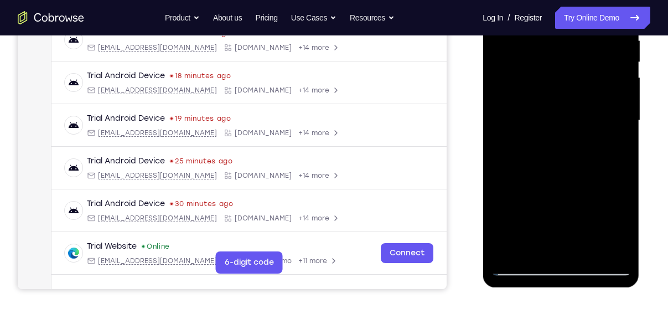
drag, startPoint x: 549, startPoint y: 149, endPoint x: 555, endPoint y: 143, distance: 8.2
click at [555, 143] on div at bounding box center [560, 121] width 139 height 310
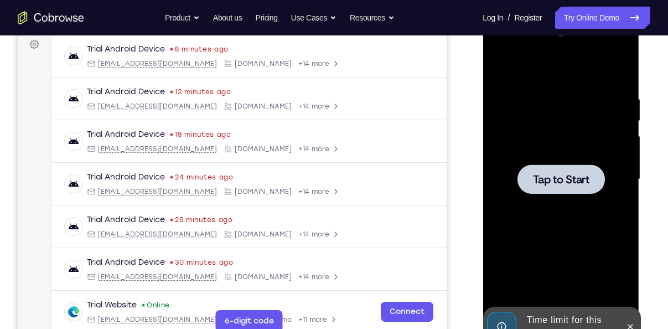
scroll to position [167, 0]
